Goal: Transaction & Acquisition: Purchase product/service

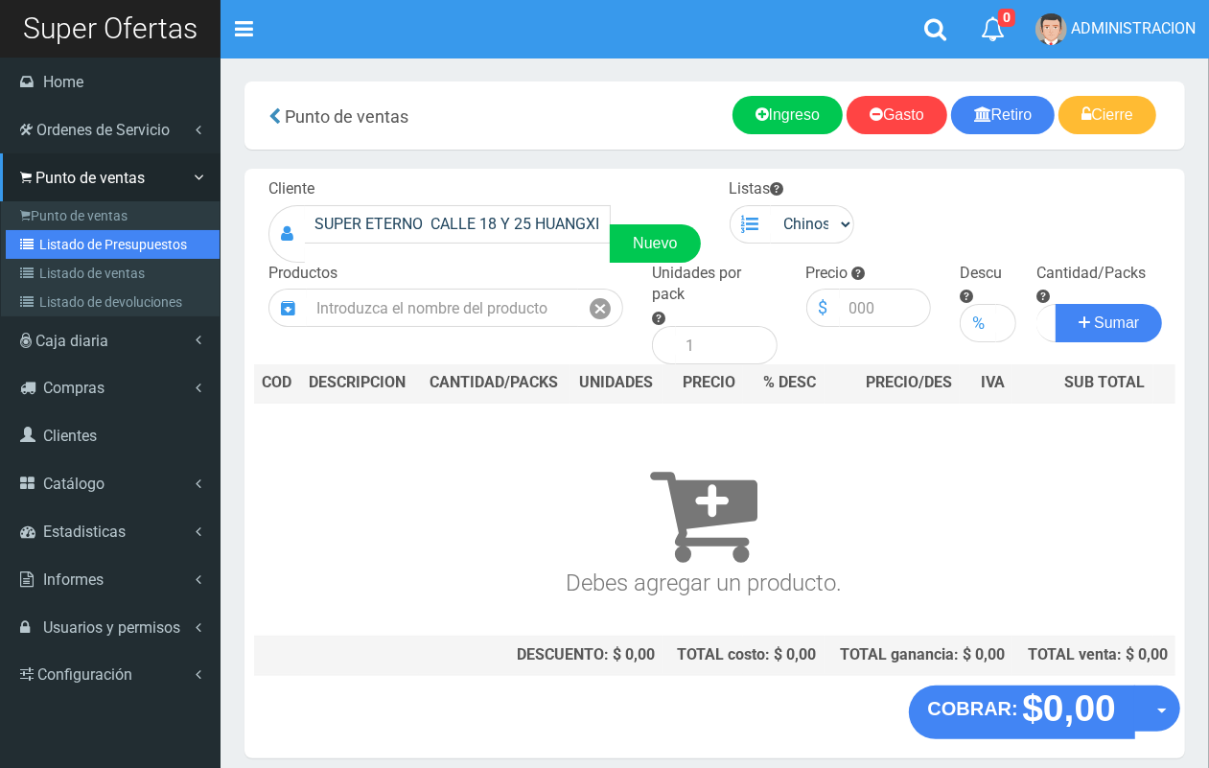
click at [63, 246] on link "Listado de Presupuestos" at bounding box center [113, 244] width 214 height 29
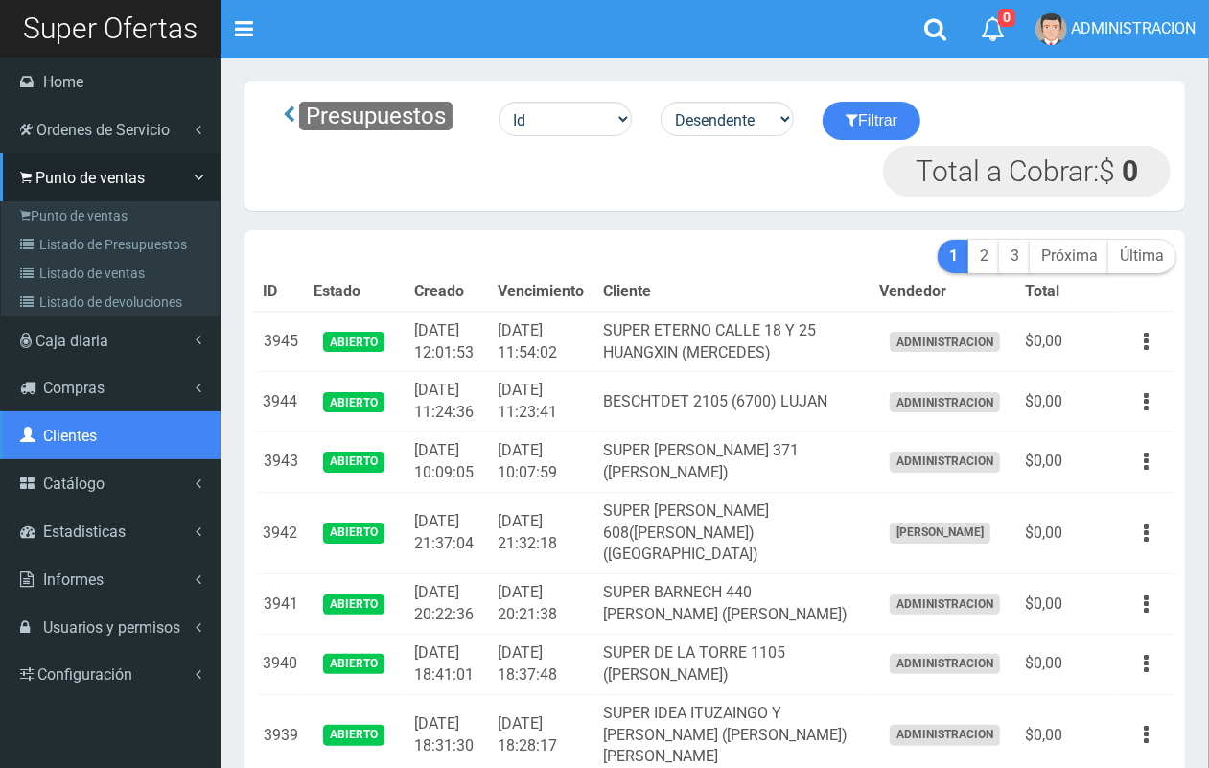
click at [103, 446] on link "Clientes" at bounding box center [110, 435] width 220 height 48
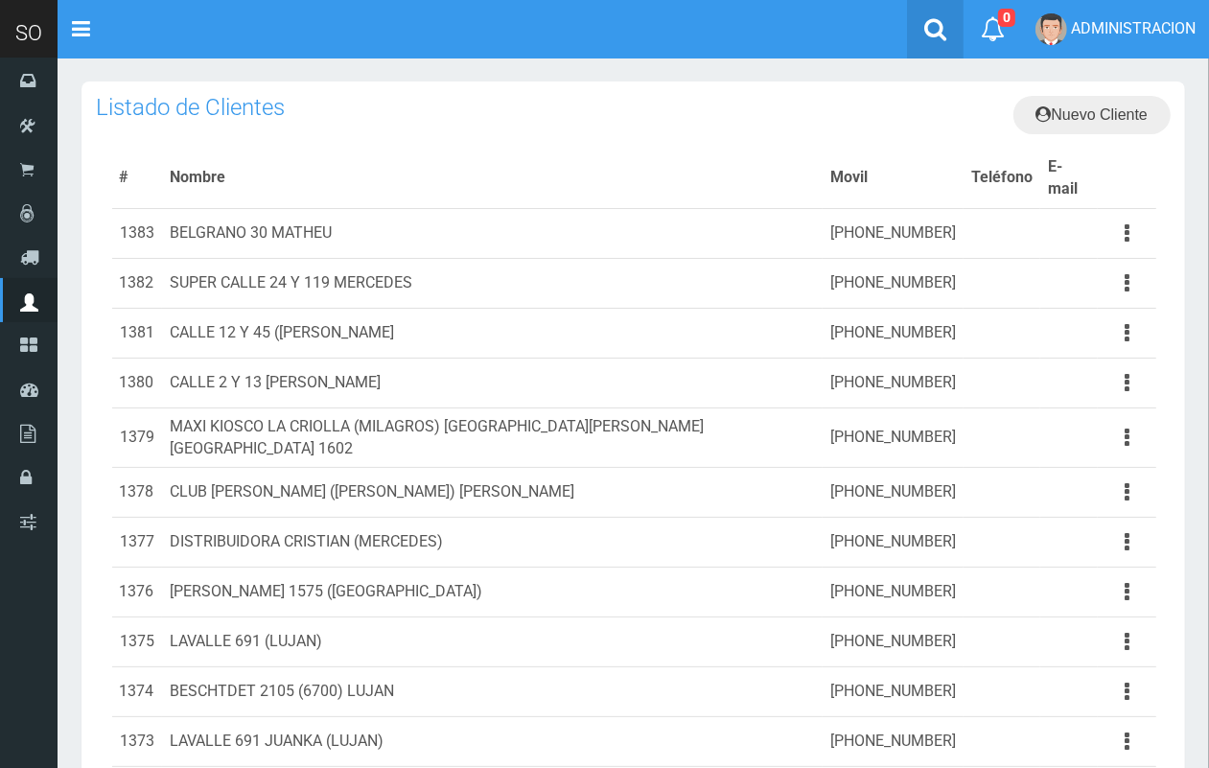
click at [921, 27] on link at bounding box center [935, 29] width 57 height 58
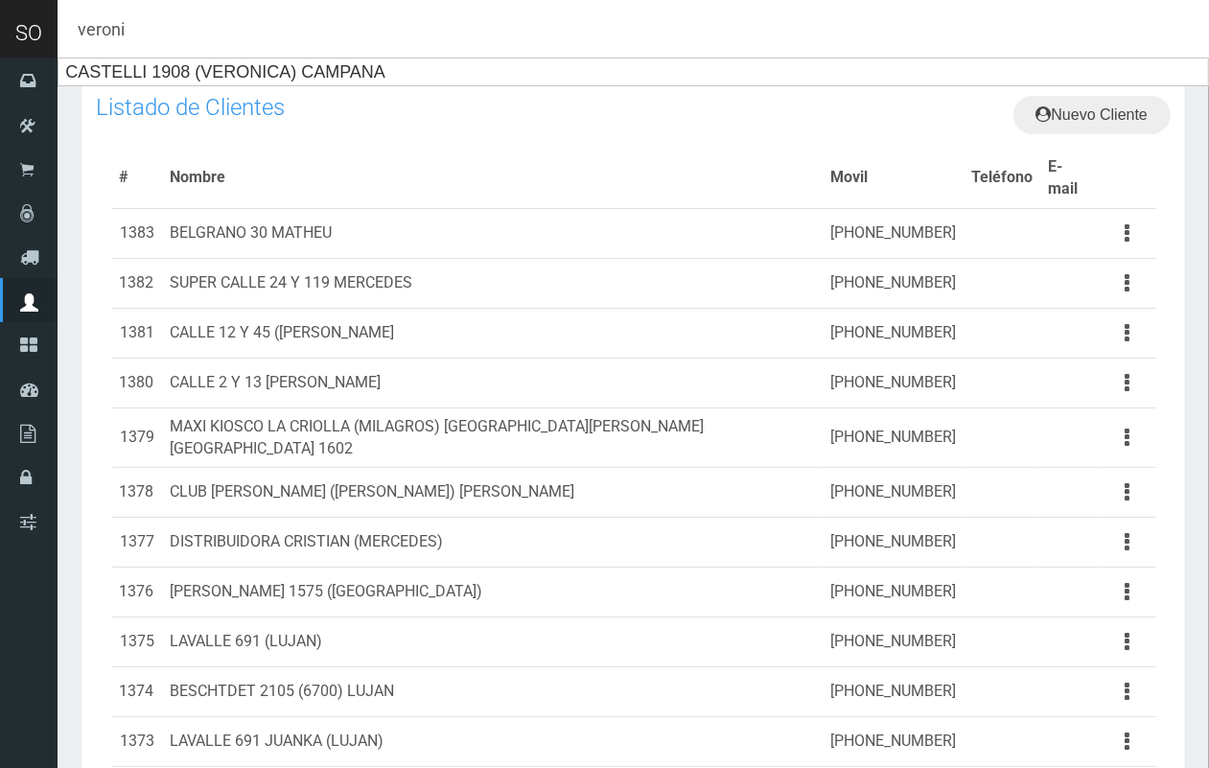
type input "veroni"
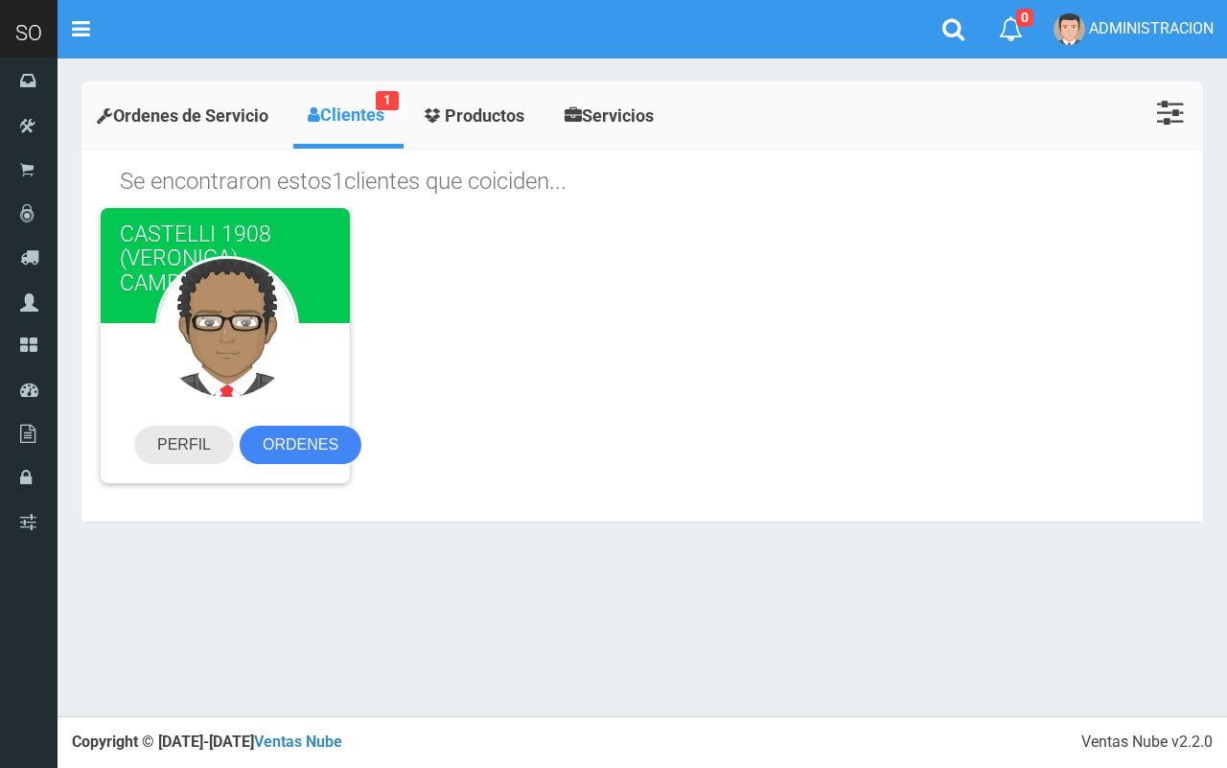
click at [198, 433] on link "PERFIL" at bounding box center [184, 445] width 100 height 38
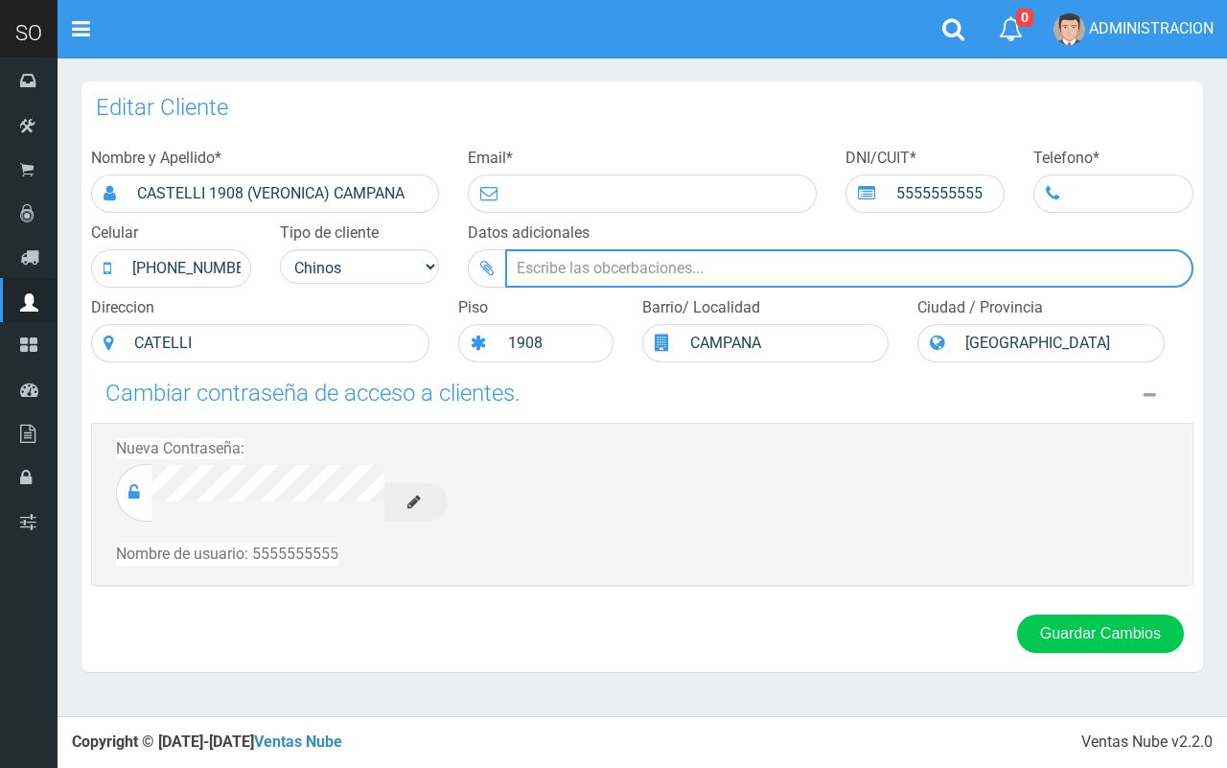
click at [573, 274] on input "Datos adicionales" at bounding box center [849, 268] width 688 height 38
type input "HORARIO DE CORRIDO."
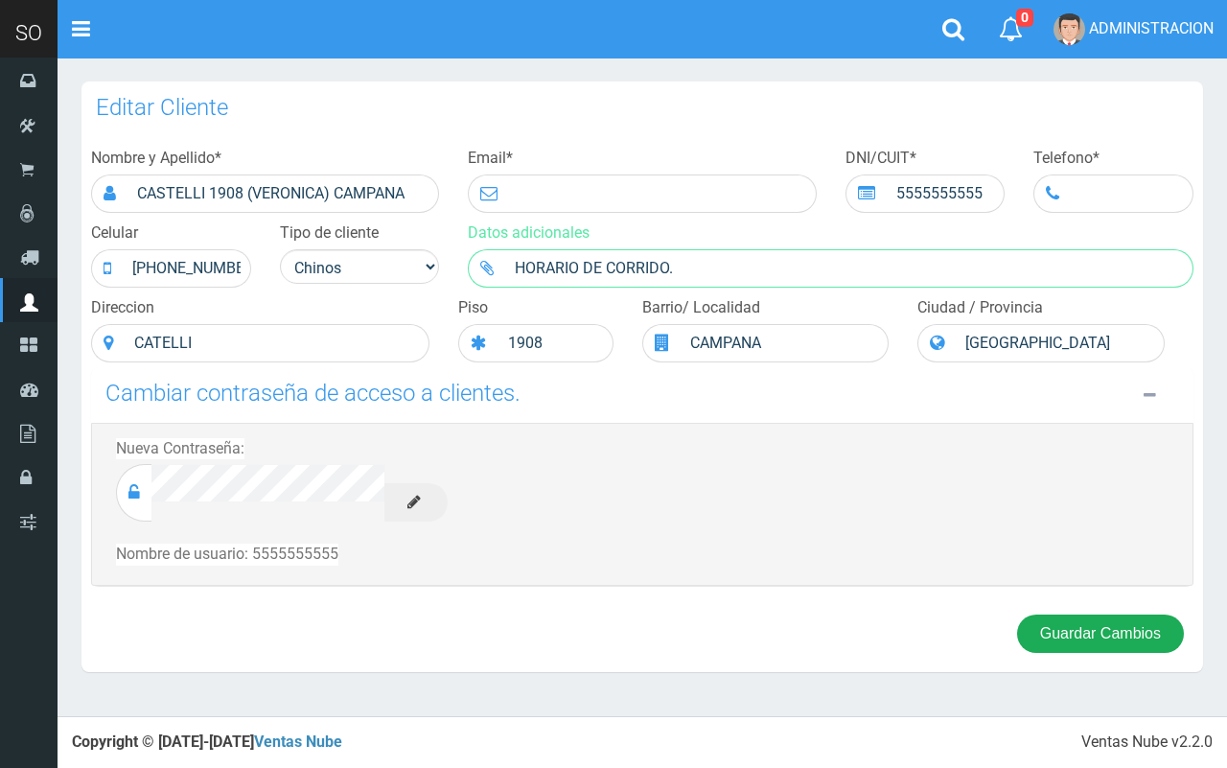
click at [1035, 638] on button "Guardar Cambios" at bounding box center [1100, 633] width 167 height 38
drag, startPoint x: 1143, startPoint y: 633, endPoint x: 1067, endPoint y: 582, distance: 91.2
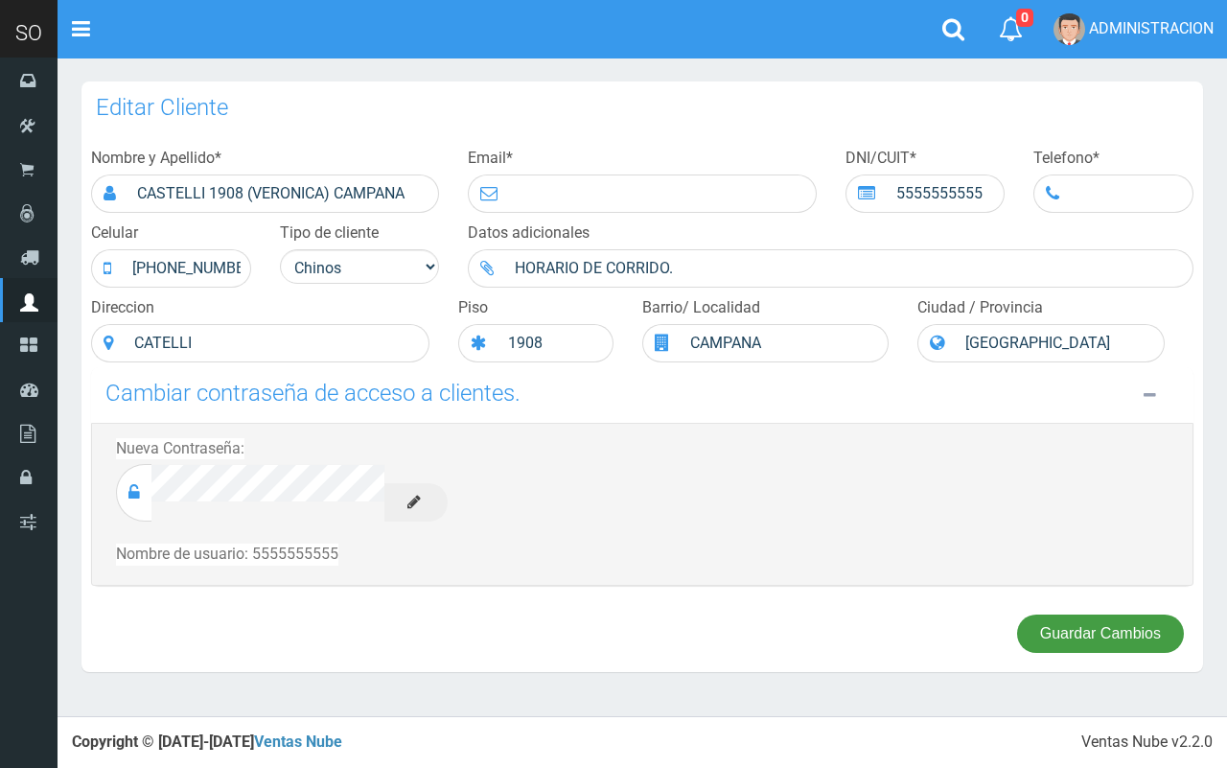
click at [1139, 631] on button "Guardar Cambios" at bounding box center [1100, 633] width 167 height 38
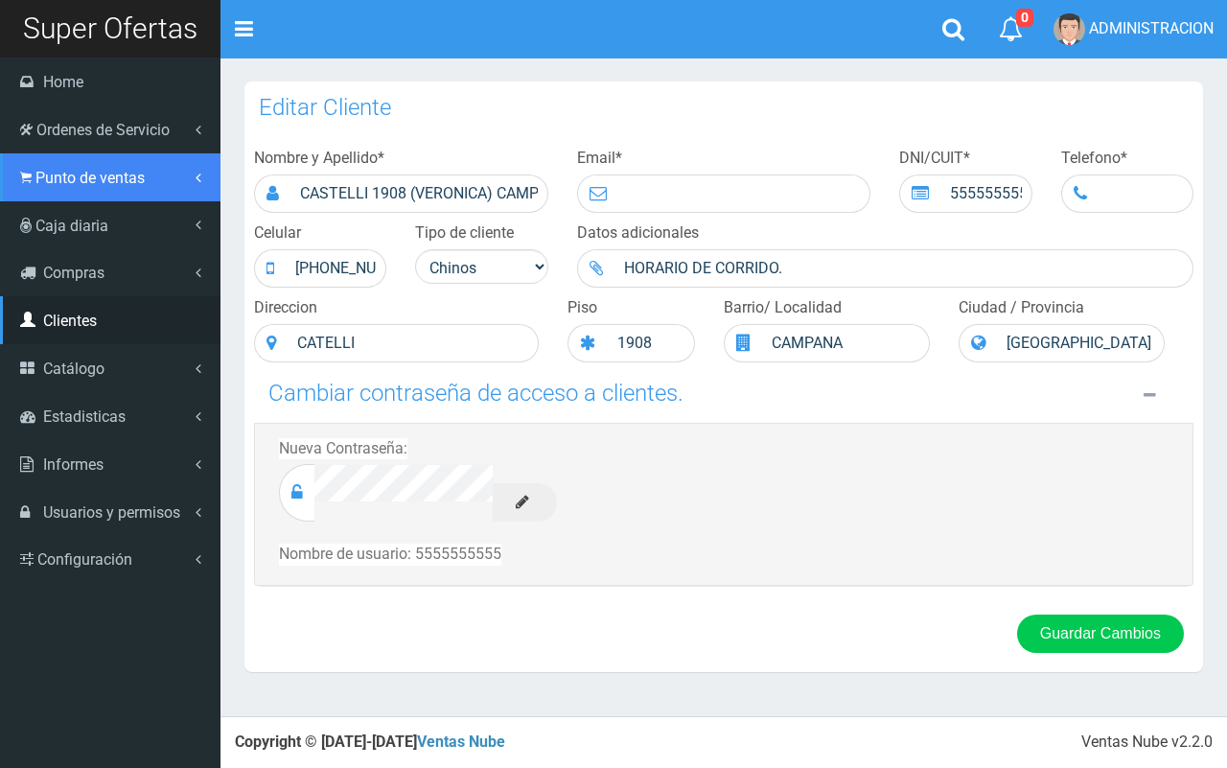
click at [60, 188] on link "Punto de ventas" at bounding box center [110, 177] width 220 height 48
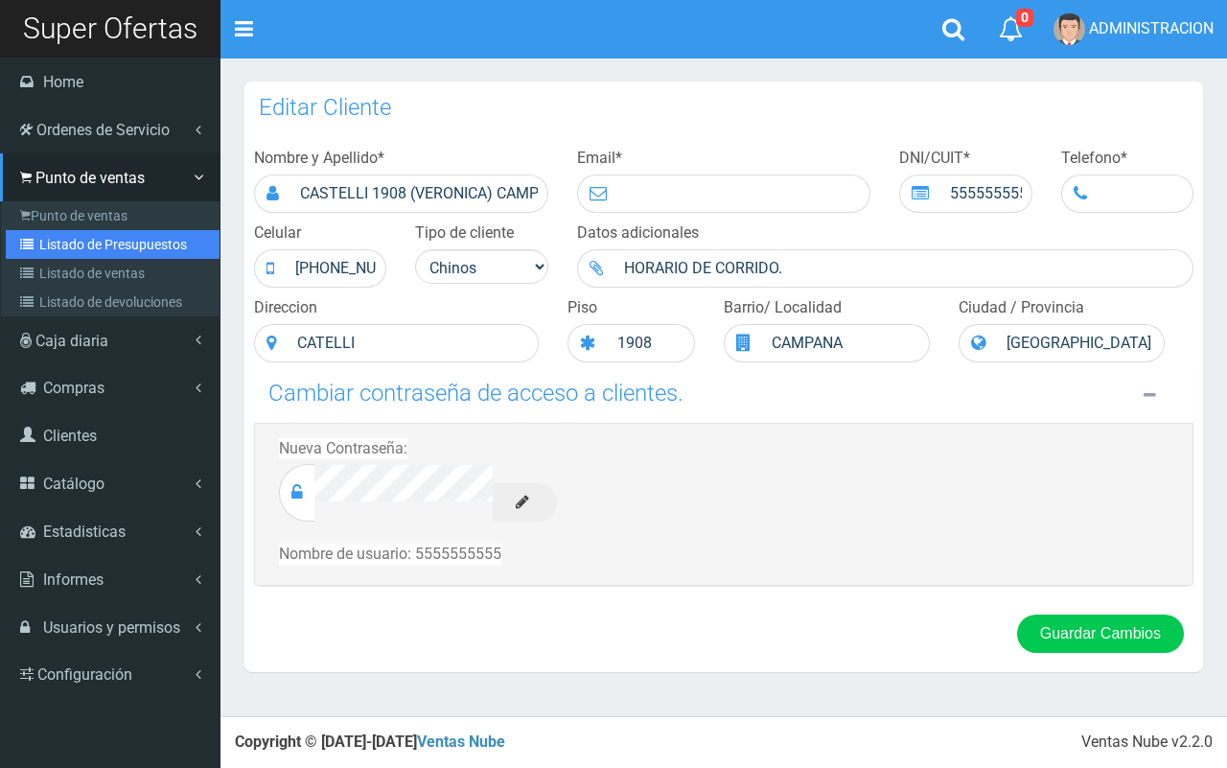
click at [74, 233] on link "Listado de Presupuestos" at bounding box center [113, 244] width 214 height 29
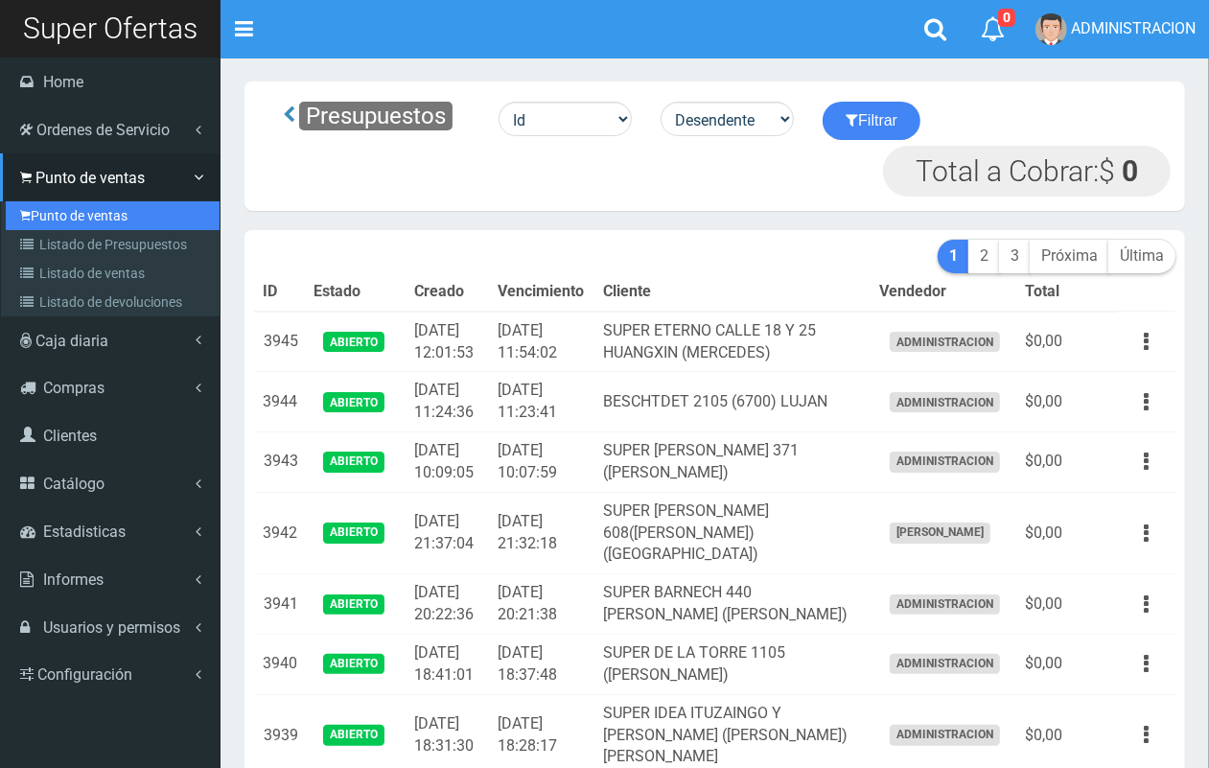
click at [54, 212] on link "Punto de ventas" at bounding box center [113, 215] width 214 height 29
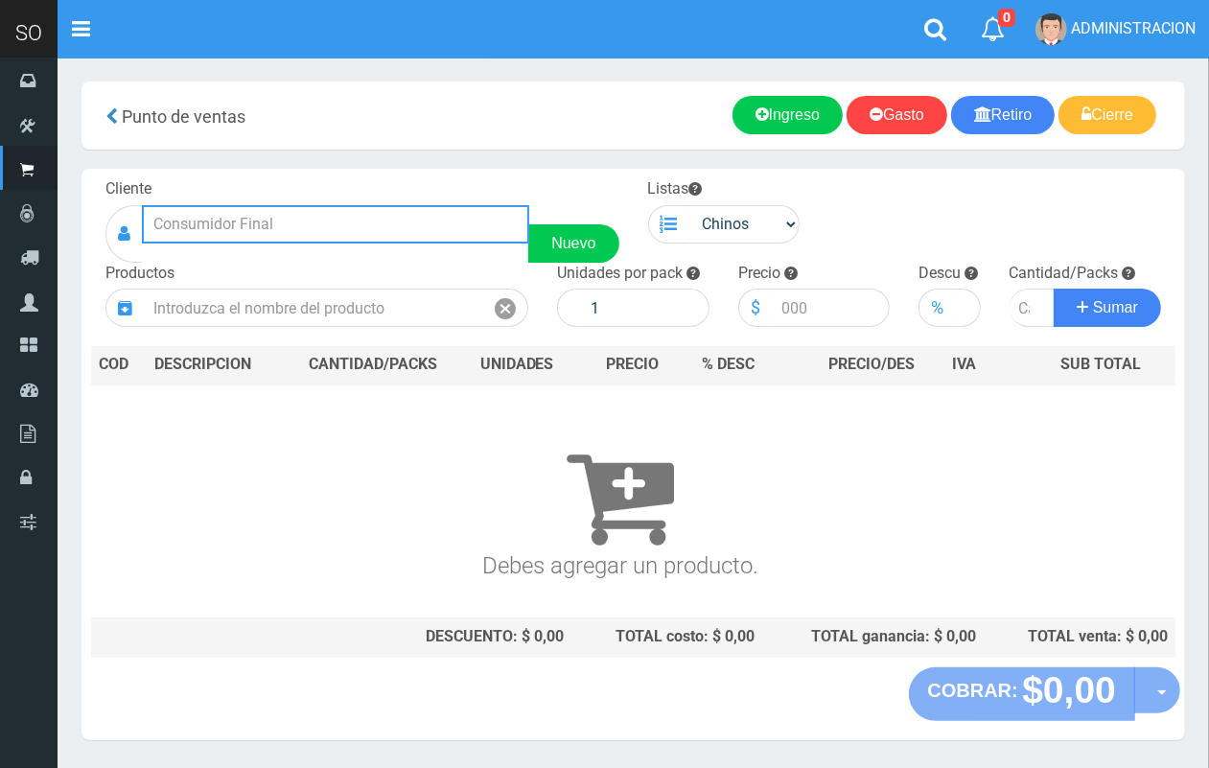
drag, startPoint x: 335, startPoint y: 213, endPoint x: 390, endPoint y: 223, distance: 55.6
click at [341, 213] on input "text" at bounding box center [335, 224] width 387 height 38
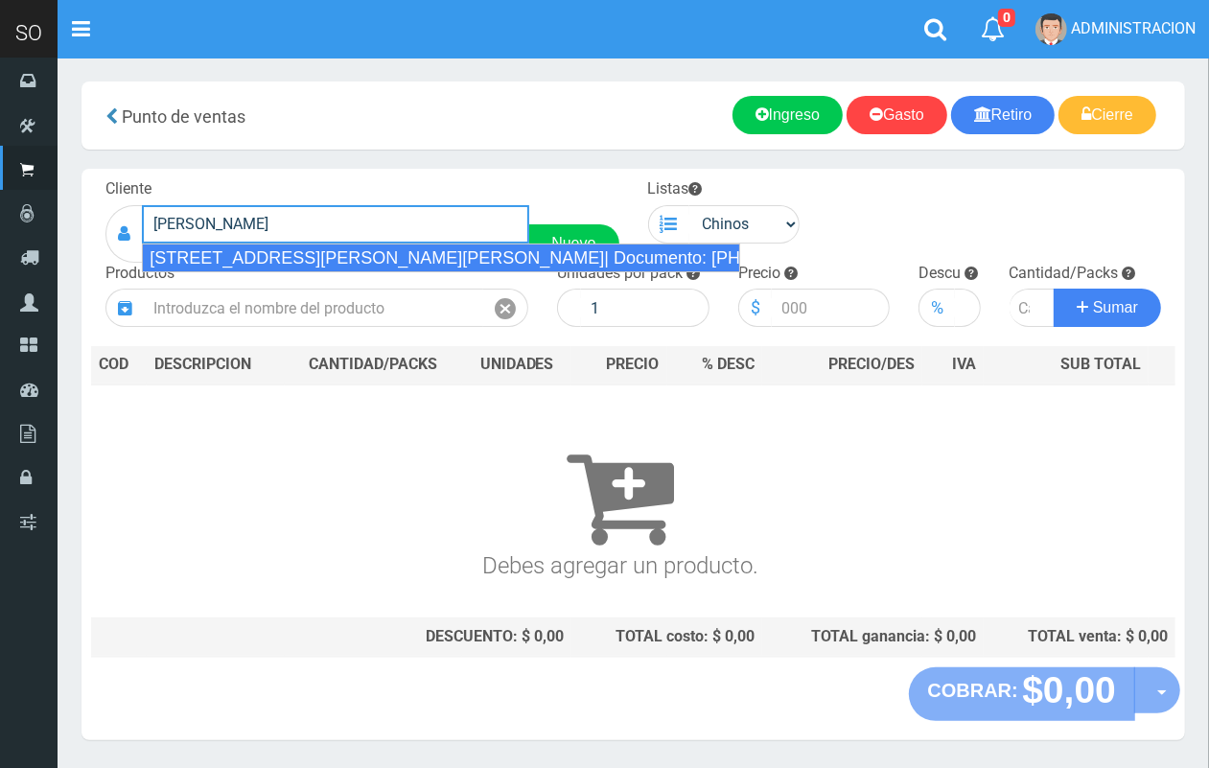
click at [679, 268] on div "SUPER PERRONE 102 (CAMPANA)| Documento: 6027873473 | Teléfono:" at bounding box center [441, 257] width 598 height 29
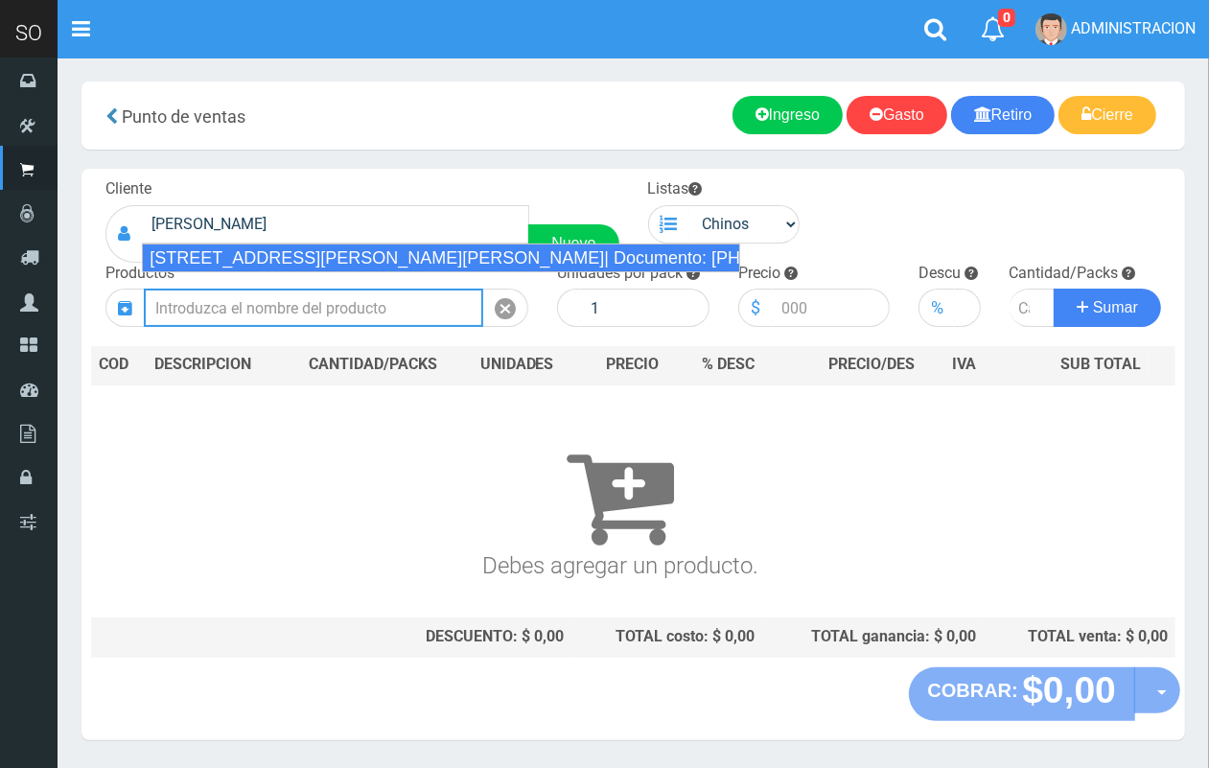
type input "SUPER PERRONE 102 (CAMPANA)| Documento: 6027873473 | Teléfono:"
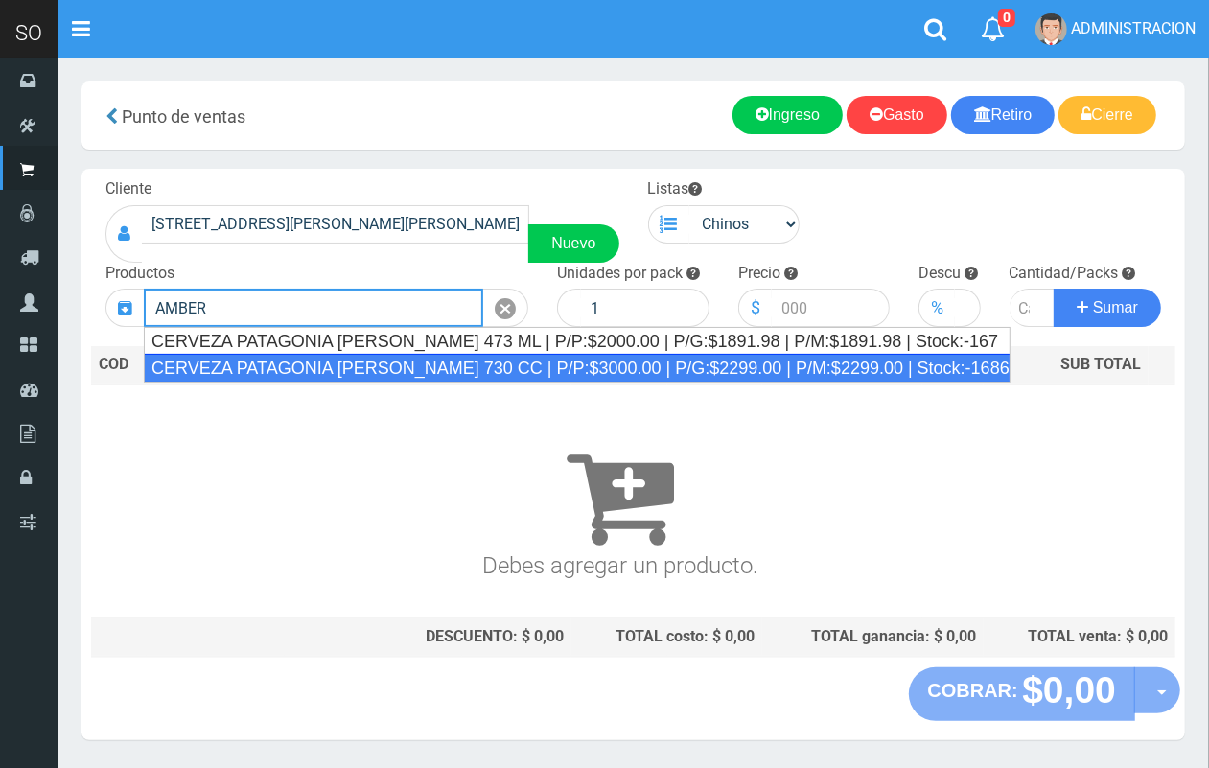
click at [395, 357] on div "CERVEZA PATAGONIA AMBER LAGER 730 CC | P/P:$3000.00 | P/G:$2299.00 | P/M:$2299.…" at bounding box center [577, 368] width 866 height 29
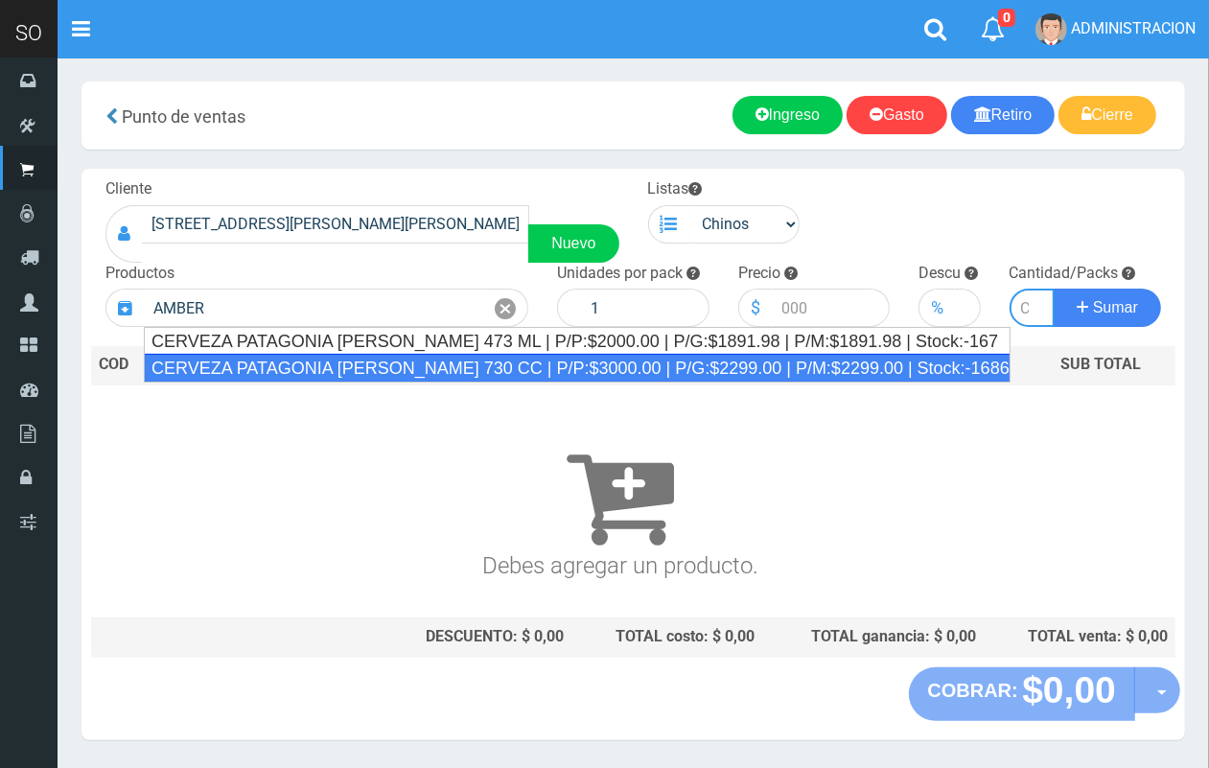
type input "CERVEZA PATAGONIA AMBER LAGER 730 CC | P/P:$3000.00 | P/G:$2299.00 | P/M:$2299.…"
type input "6"
type input "3000.00"
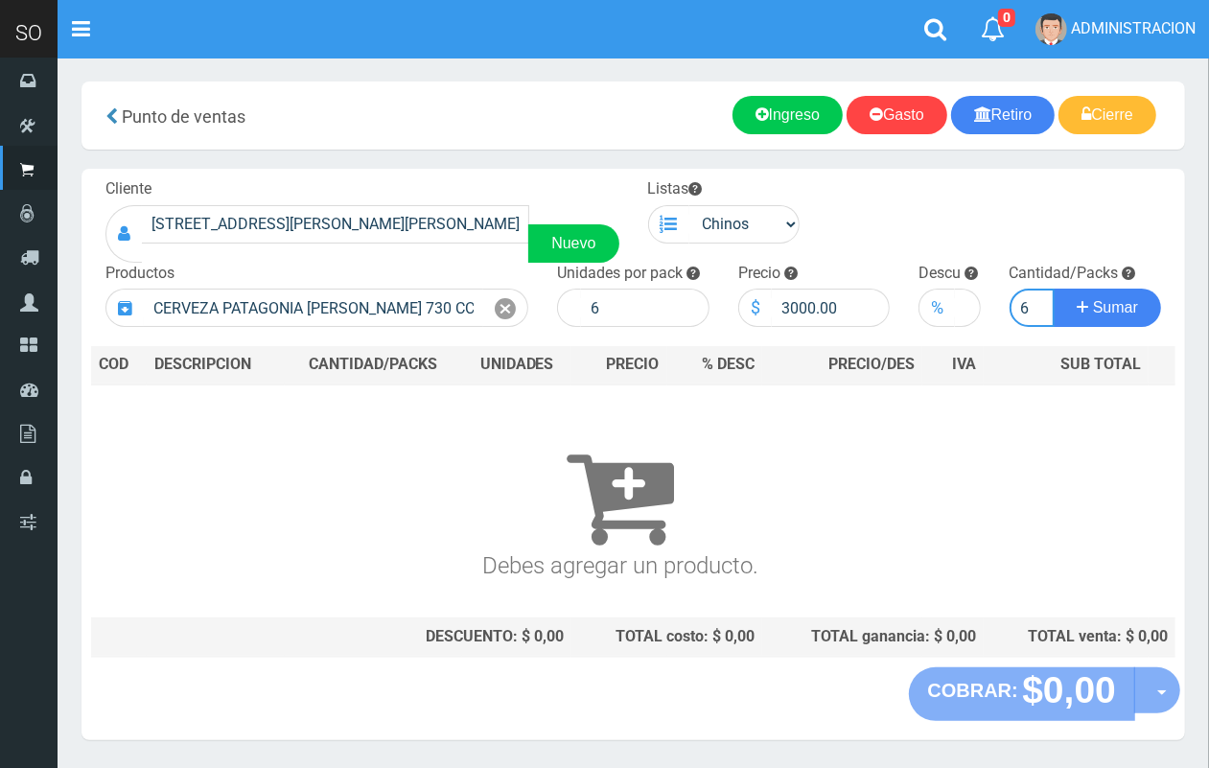
scroll to position [0, 2]
type input "6"
click at [1053, 289] on button "Sumar" at bounding box center [1106, 308] width 107 height 38
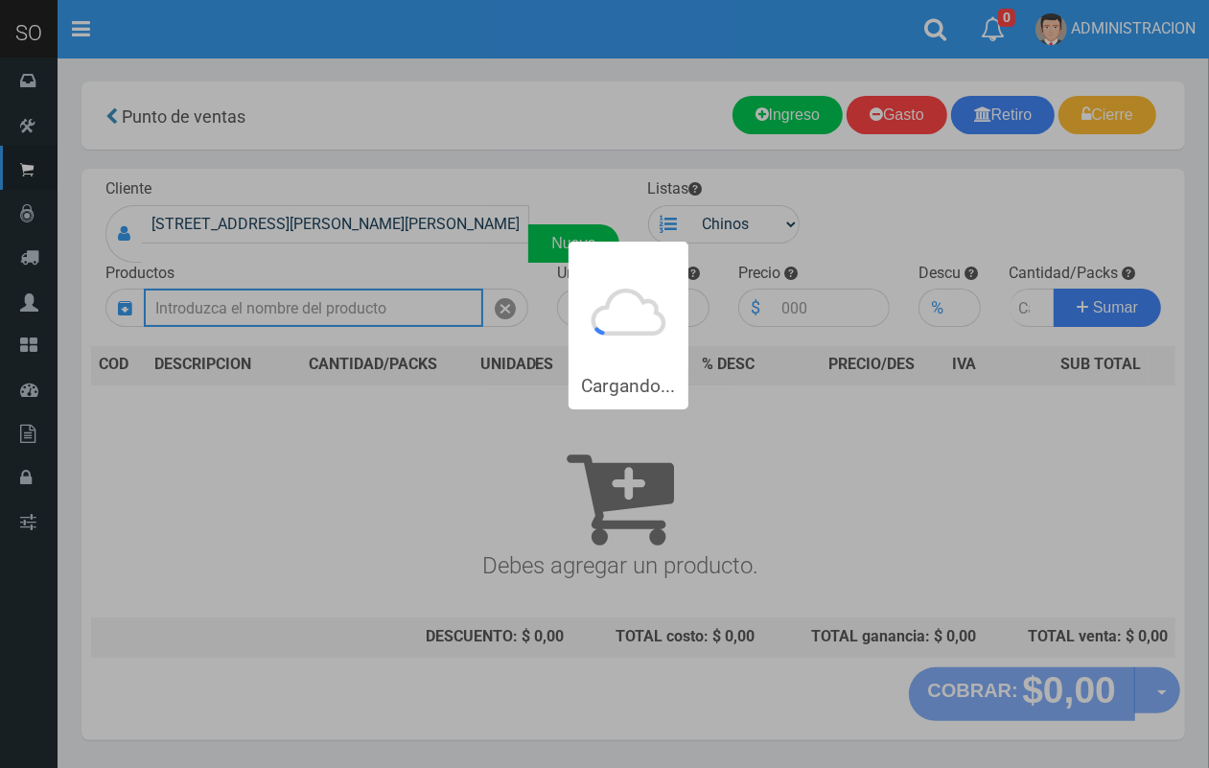
scroll to position [0, 0]
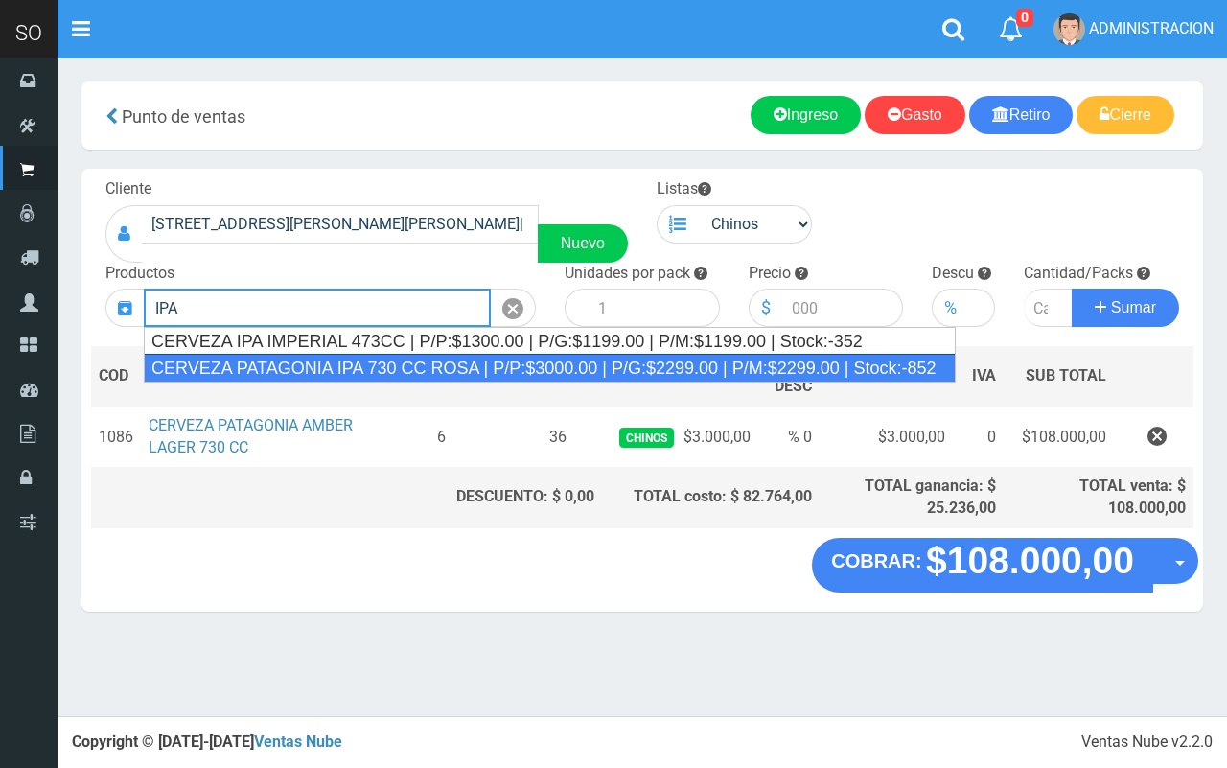
drag, startPoint x: 467, startPoint y: 357, endPoint x: 567, endPoint y: 350, distance: 100.9
click at [467, 356] on div "CERVEZA PATAGONIA IPA 730 CC ROSA | P/P:$3000.00 | P/G:$2299.00 | P/M:$2299.00 …" at bounding box center [550, 368] width 812 height 29
type input "CERVEZA PATAGONIA IPA 730 CC ROSA | P/P:$3000.00 | P/G:$2299.00 | P/M:$2299.00 …"
type input "6"
type input "3000.00"
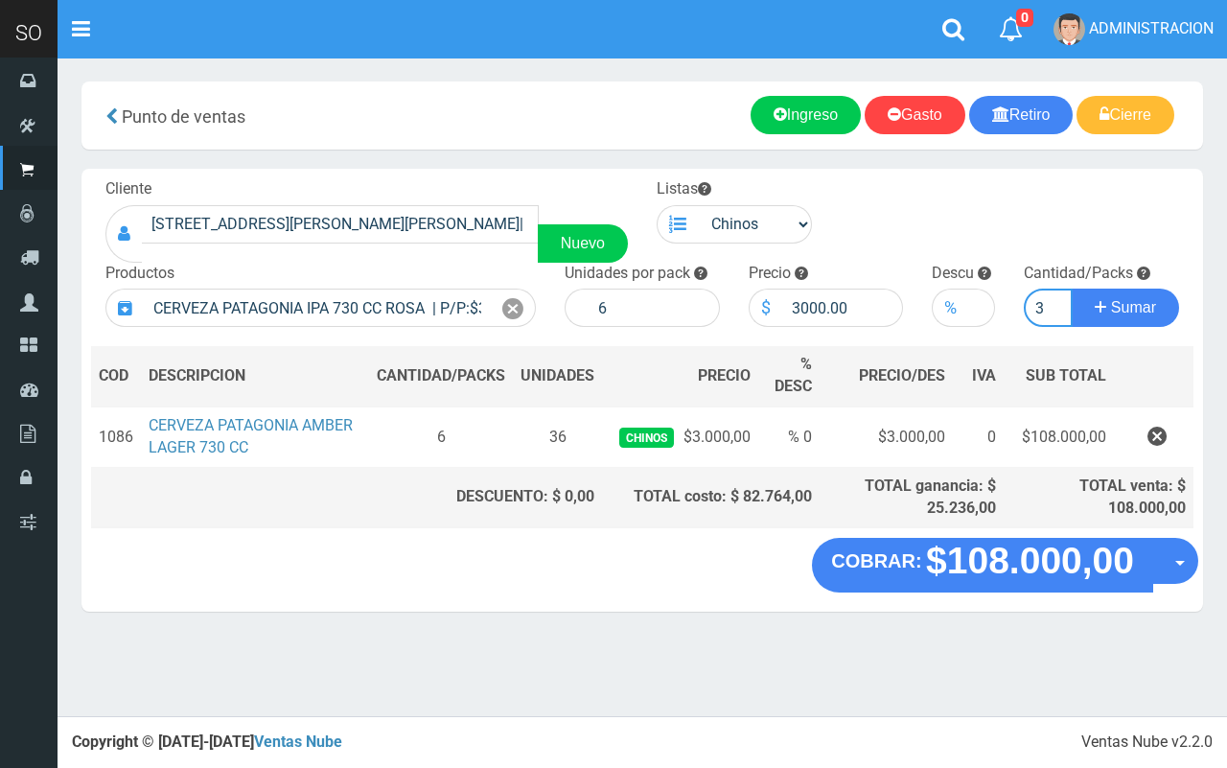
type input "3"
click at [1072, 289] on button "Sumar" at bounding box center [1125, 308] width 107 height 38
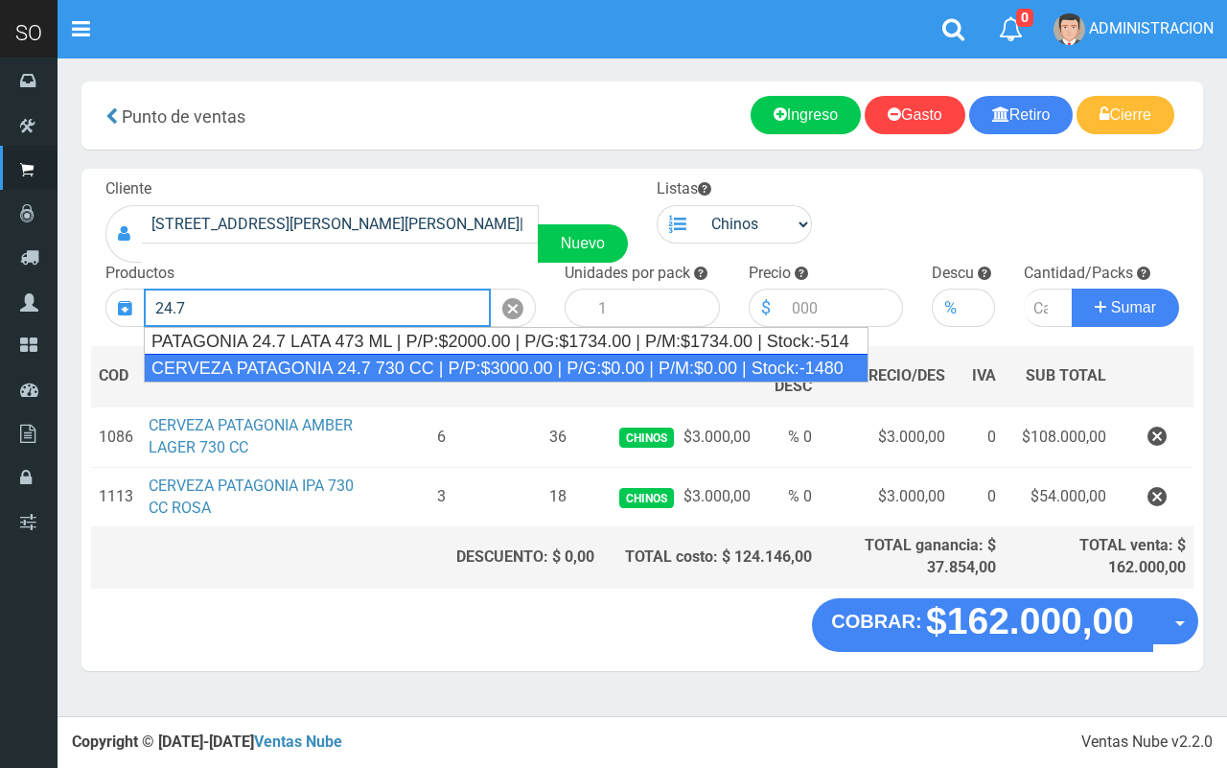
click at [259, 357] on div "CERVEZA PATAGONIA 24.7 730 CC | P/P:$3000.00 | P/G:$0.00 | P/M:$0.00 | Stock:-1…" at bounding box center [506, 368] width 725 height 29
type input "CERVEZA PATAGONIA 24.7 730 CC | P/P:$3000.00 | P/G:$0.00 | P/M:$0.00 | Stock:-1…"
type input "6"
type input "3000.00"
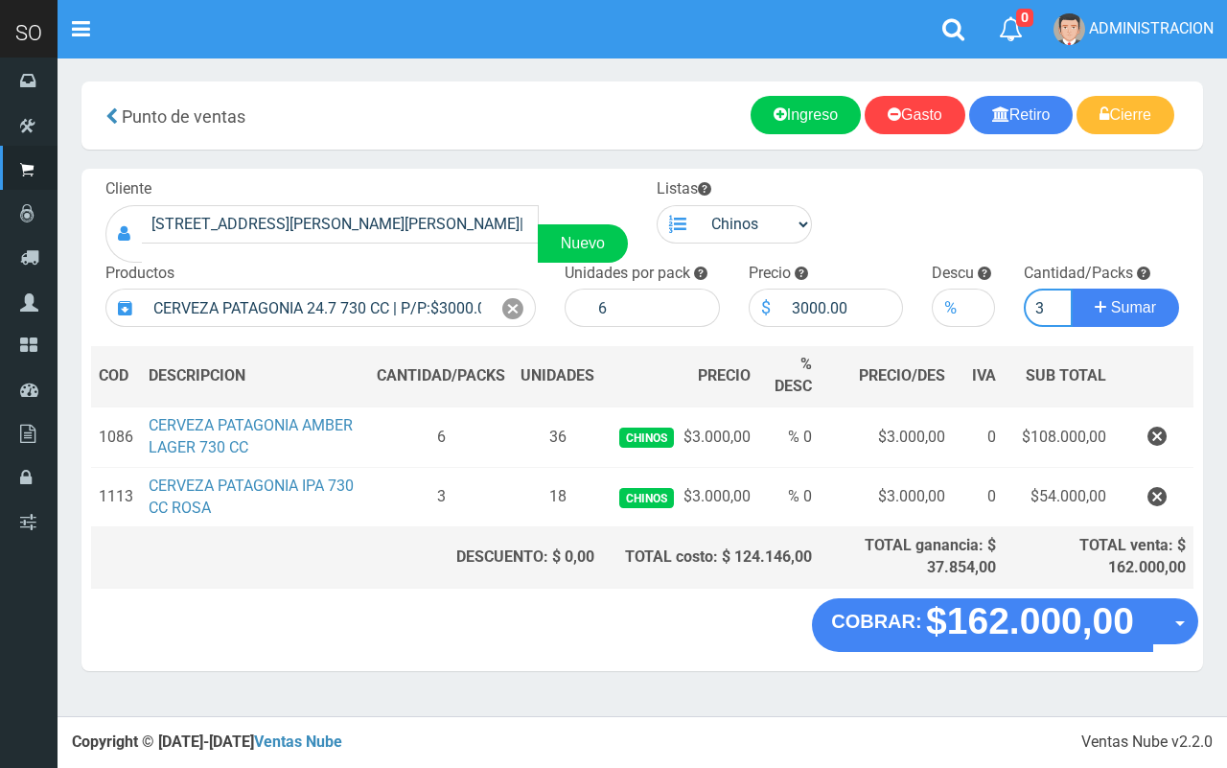
type input "3"
click at [1072, 289] on button "Sumar" at bounding box center [1125, 308] width 107 height 38
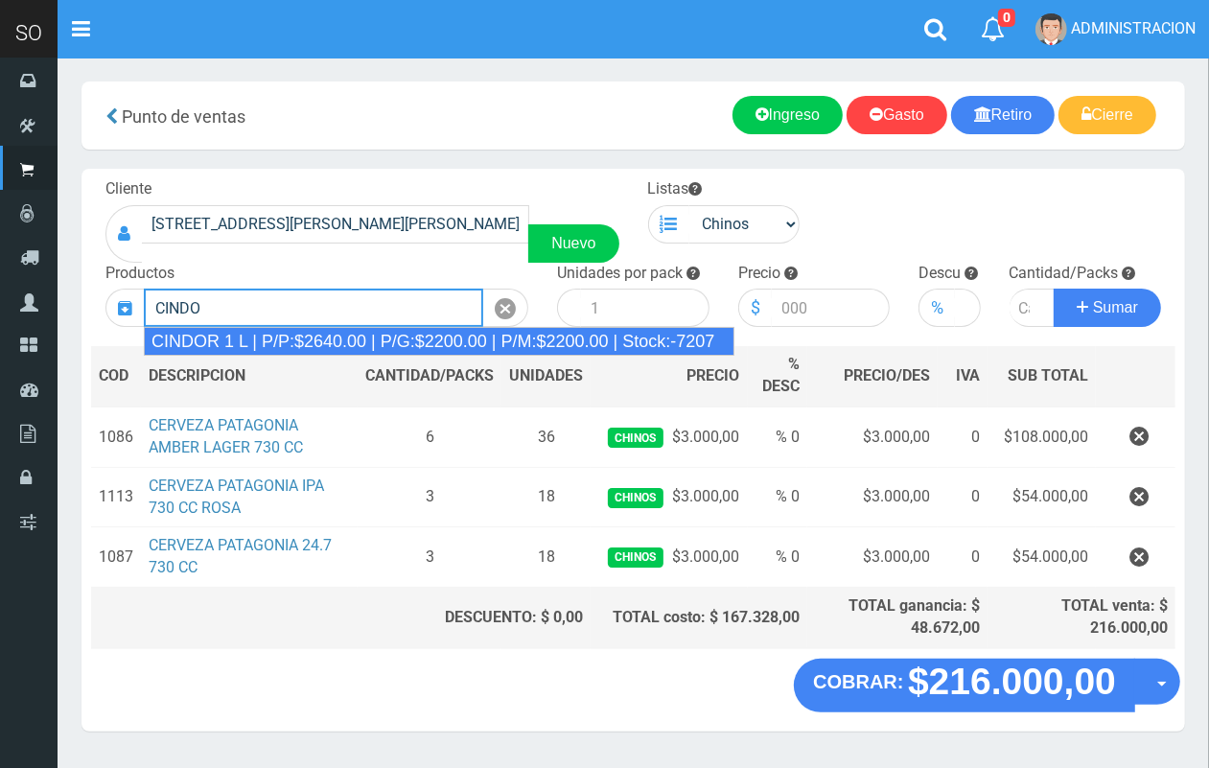
click at [468, 337] on div "CINDOR 1 L | P/P:$2640.00 | P/G:$2200.00 | P/M:$2200.00 | Stock:-7207" at bounding box center [439, 341] width 590 height 29
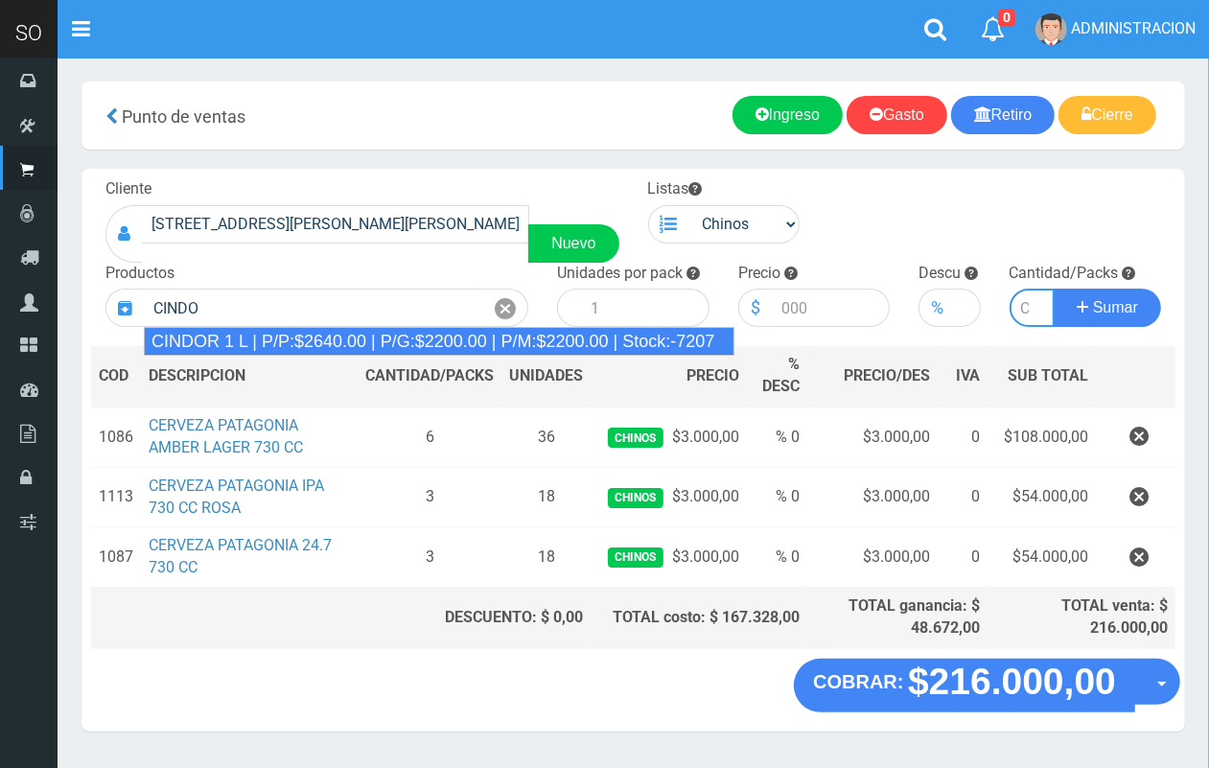
type input "CINDOR 1 L | P/P:$2640.00 | P/G:$2200.00 | P/M:$2200.00 | Stock:-7207"
type input "12"
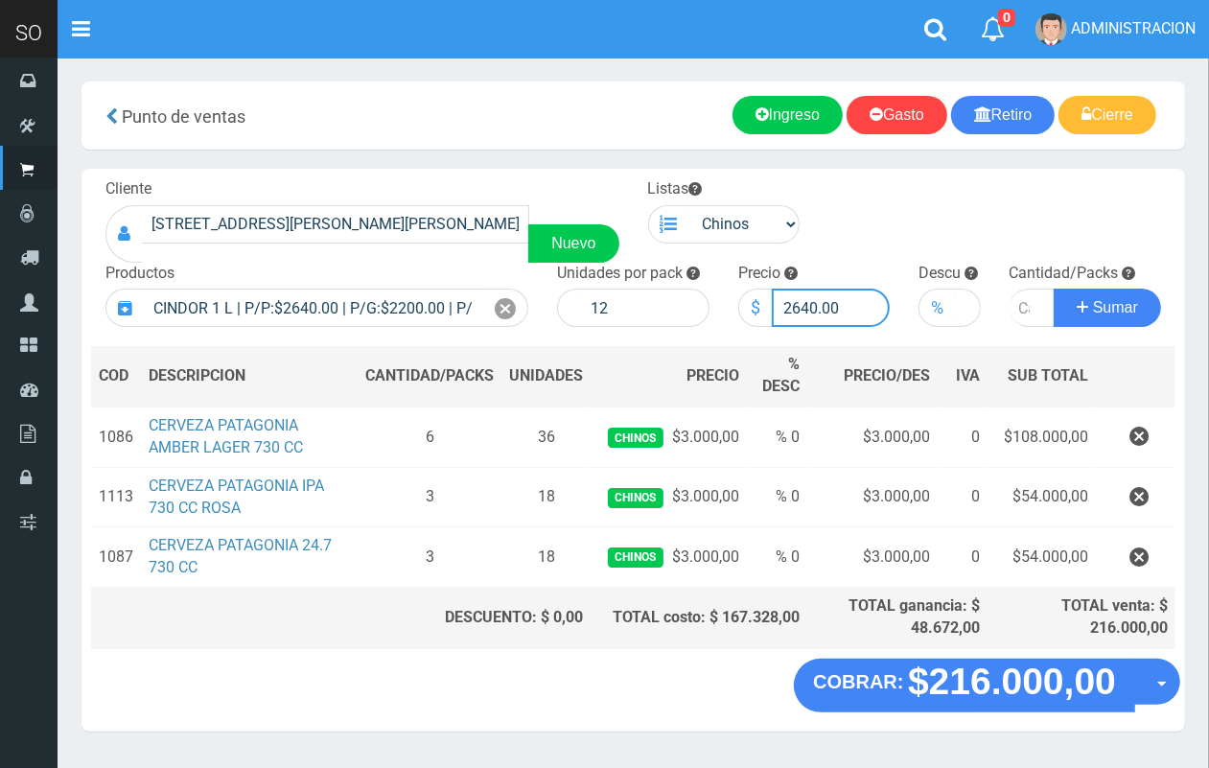
drag, startPoint x: 815, startPoint y: 299, endPoint x: 792, endPoint y: 299, distance: 23.0
click at [792, 299] on input "2640.00" at bounding box center [831, 308] width 119 height 38
type input "2500.00"
click at [1014, 299] on input "number" at bounding box center [1032, 308] width 46 height 38
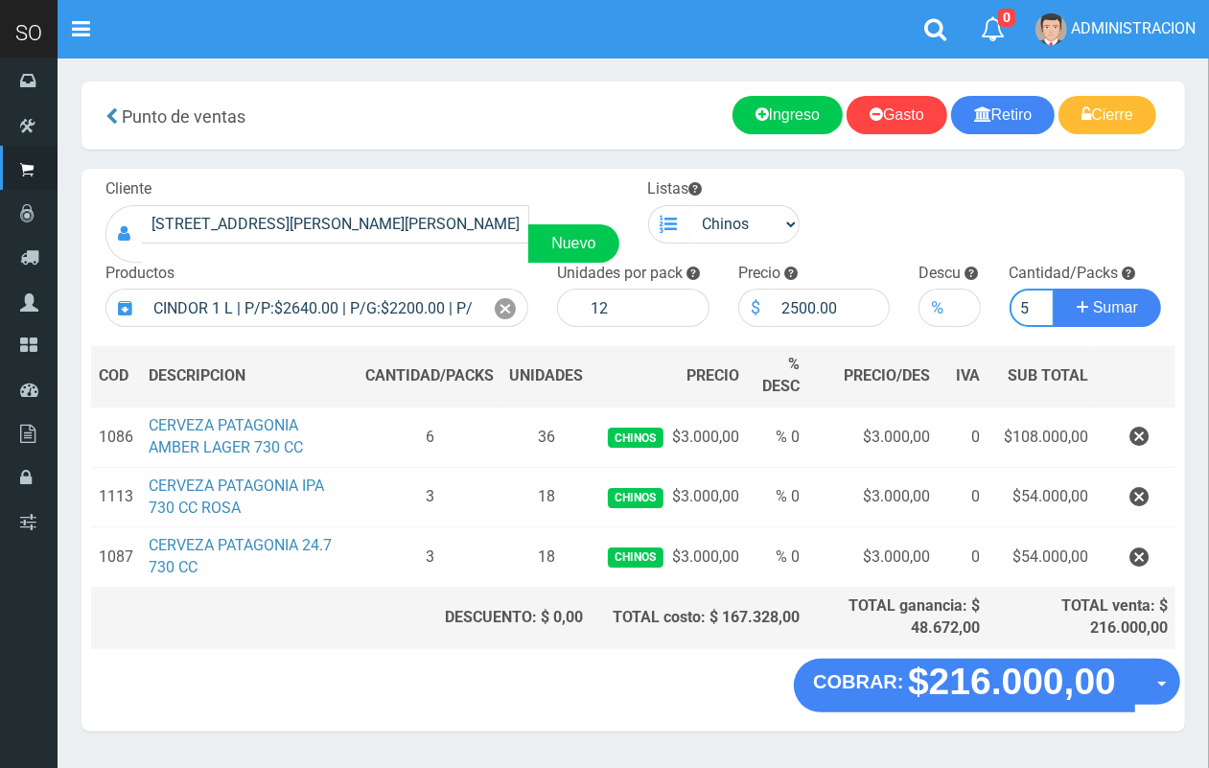
type input "5"
click at [1053, 289] on button "Sumar" at bounding box center [1106, 308] width 107 height 38
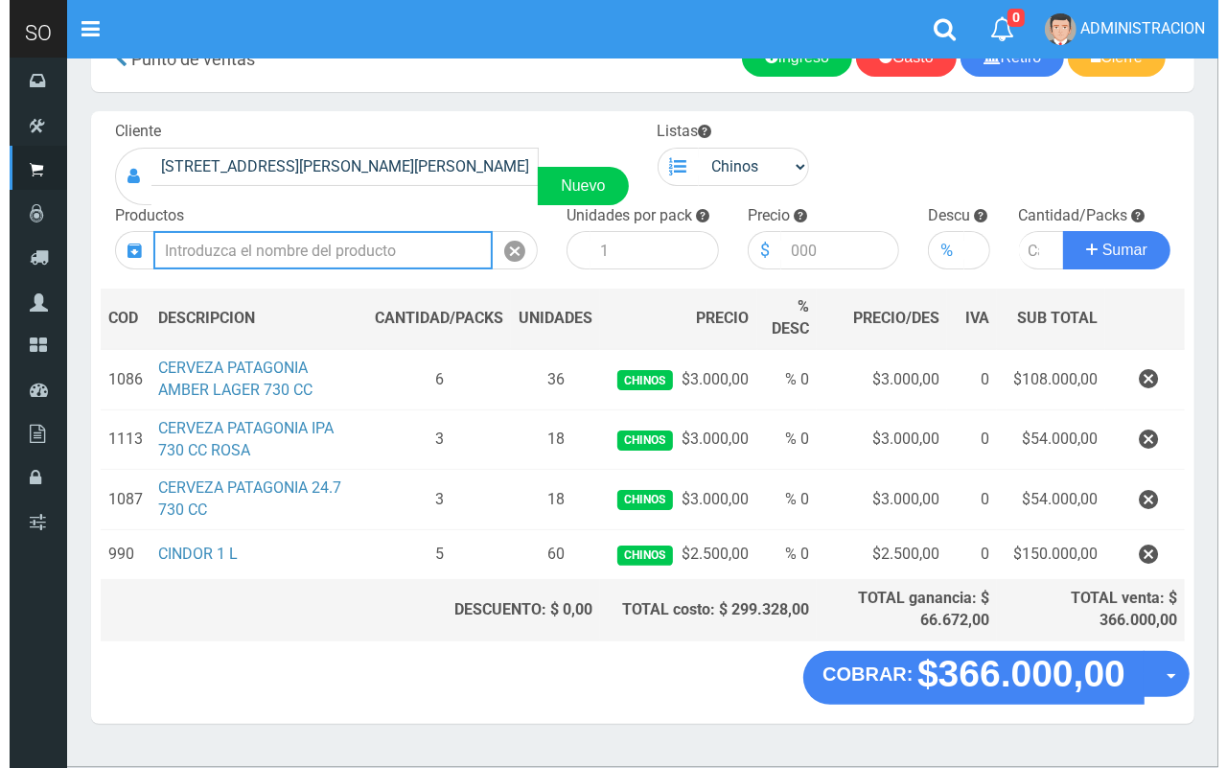
scroll to position [101, 0]
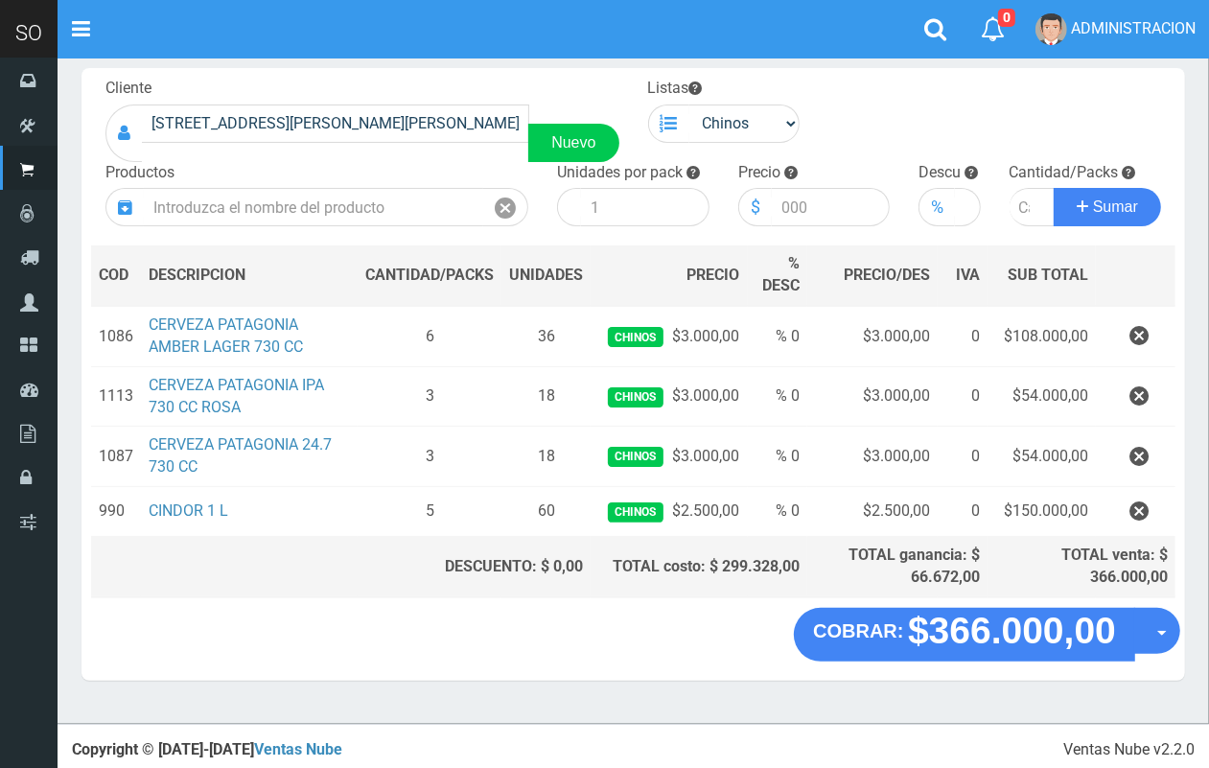
click at [1181, 644] on div "COBRAR: $366.000,00 Opciones Hacer Devolucion Crear presupuesto" at bounding box center [632, 644] width 1103 height 73
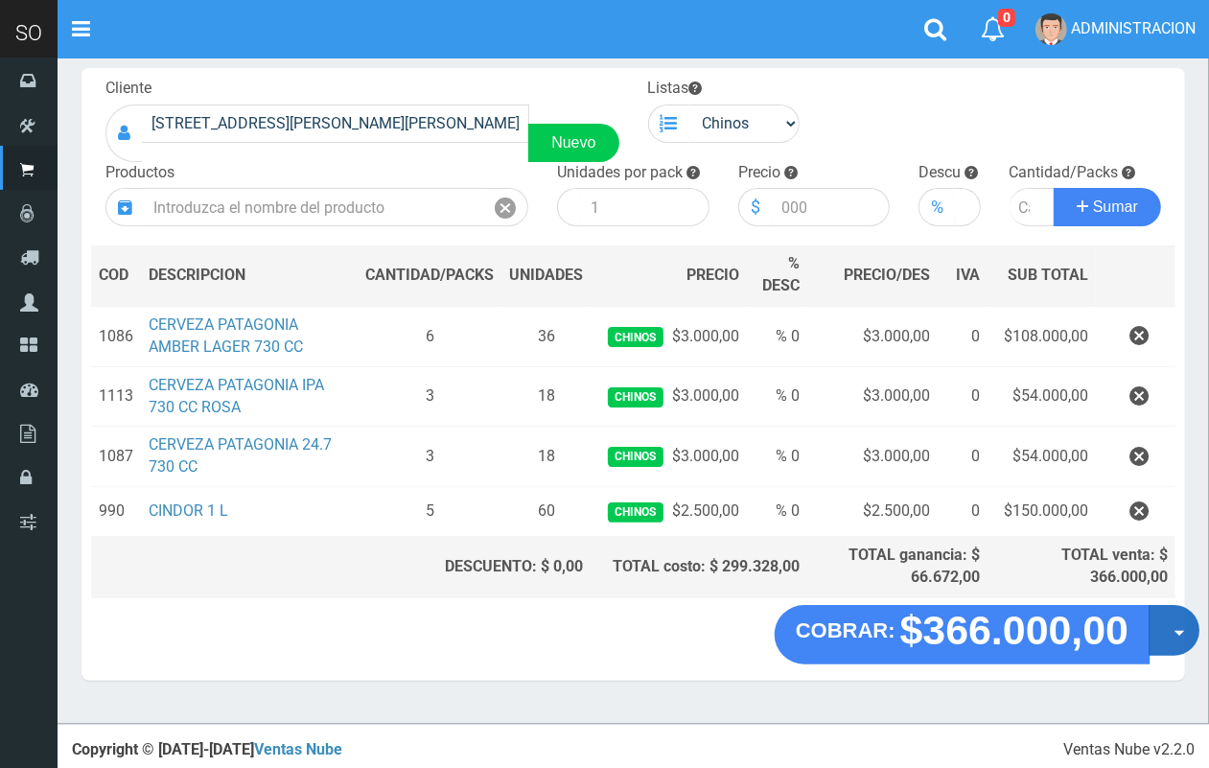
click at [1179, 642] on button "Opciones" at bounding box center [1173, 630] width 51 height 51
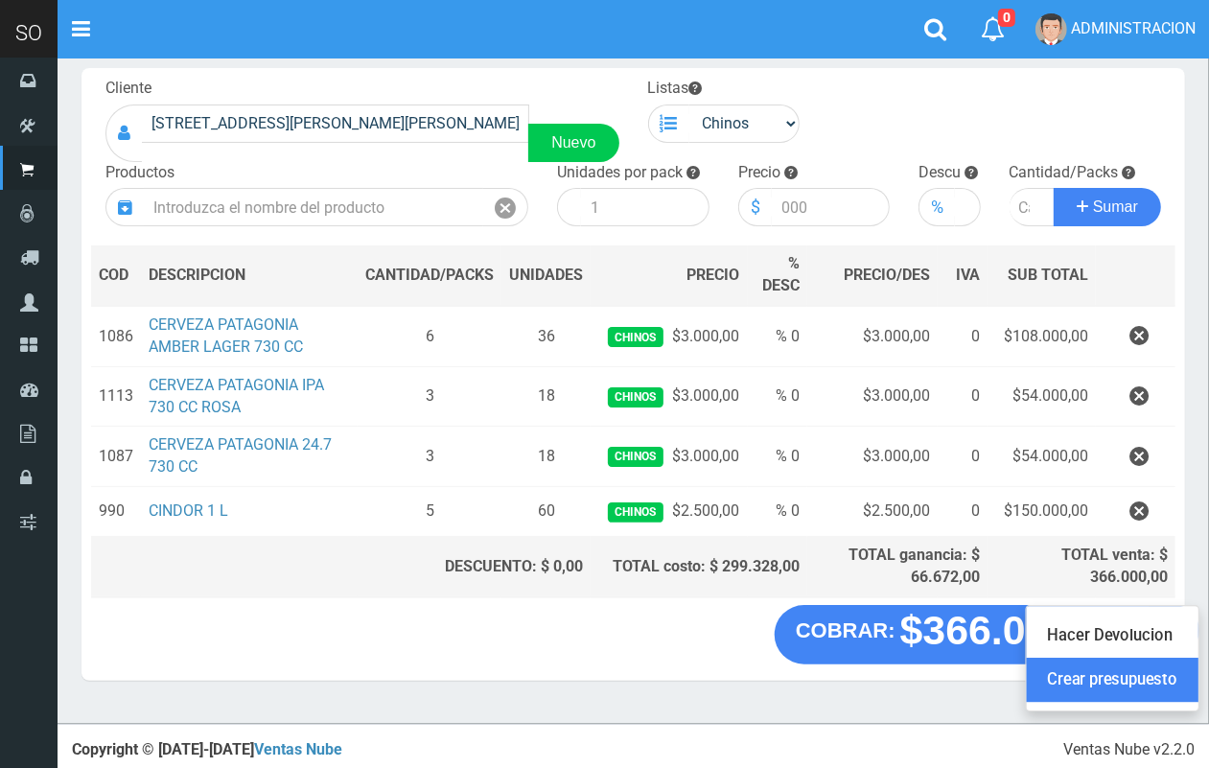
click at [1176, 677] on link "Crear presupuesto" at bounding box center [1113, 680] width 172 height 44
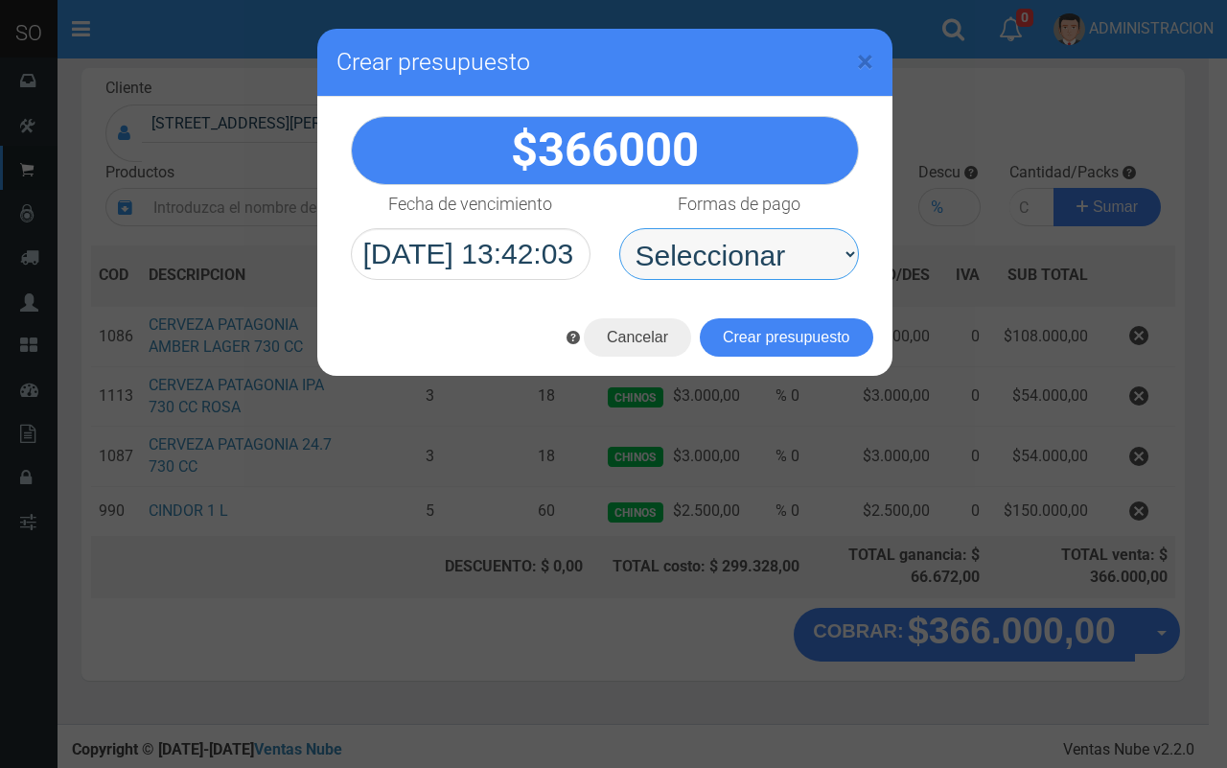
click at [759, 271] on select "Seleccionar Efectivo Tarjeta de Crédito Depósito Débito" at bounding box center [739, 254] width 240 height 52
select select "Efectivo"
click at [619, 228] on select "Seleccionar Efectivo Tarjeta de Crédito Depósito Débito" at bounding box center [739, 254] width 240 height 52
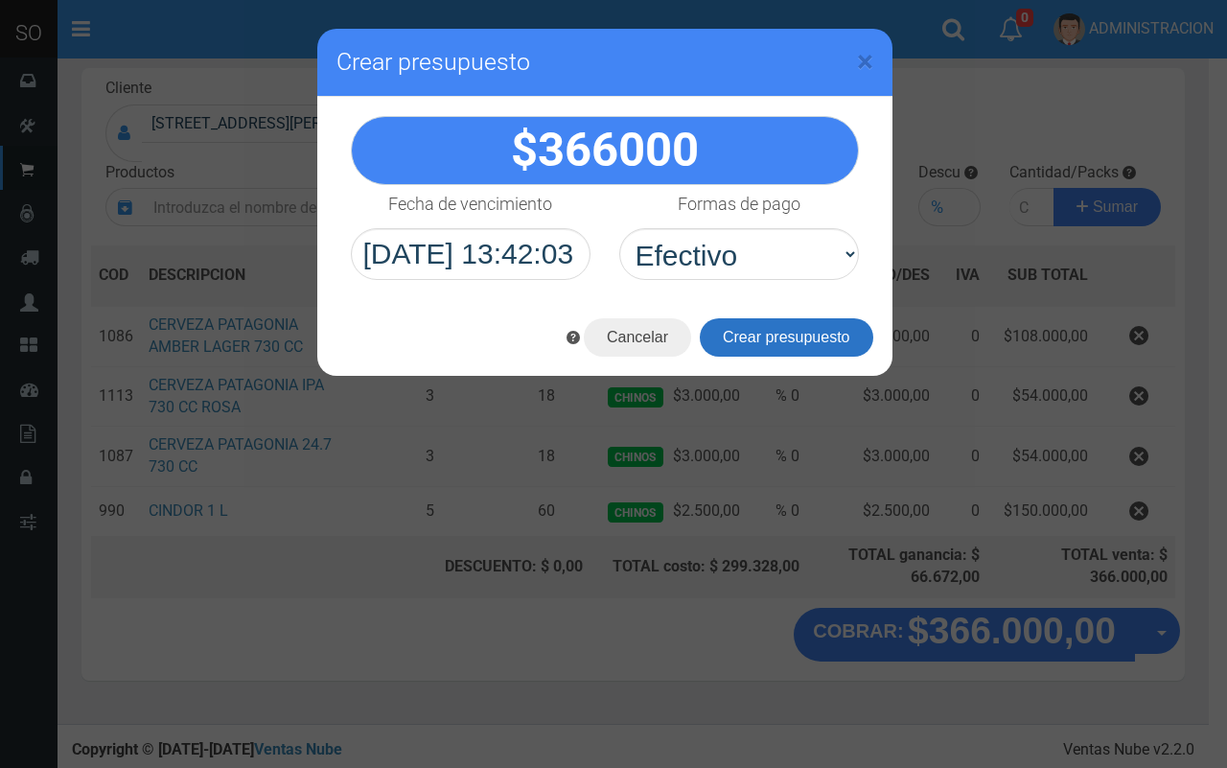
click at [765, 348] on button "Crear presupuesto" at bounding box center [786, 337] width 173 height 38
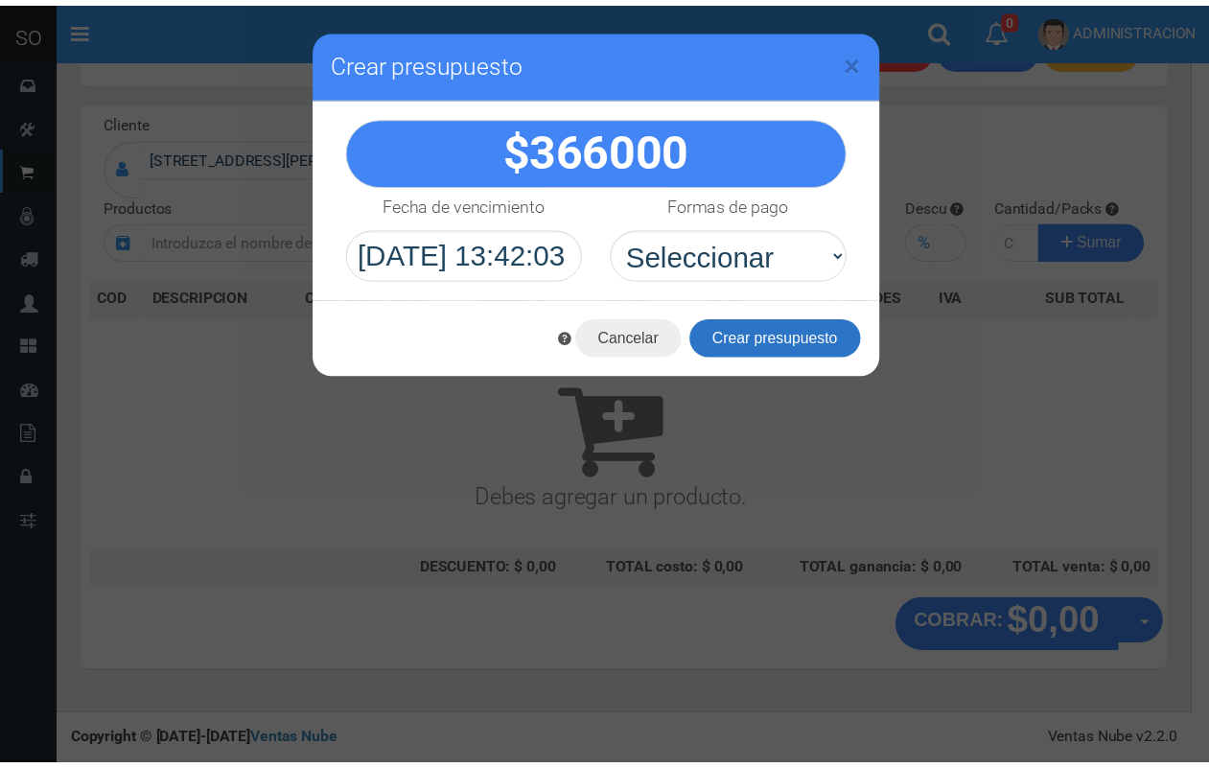
scroll to position [58, 0]
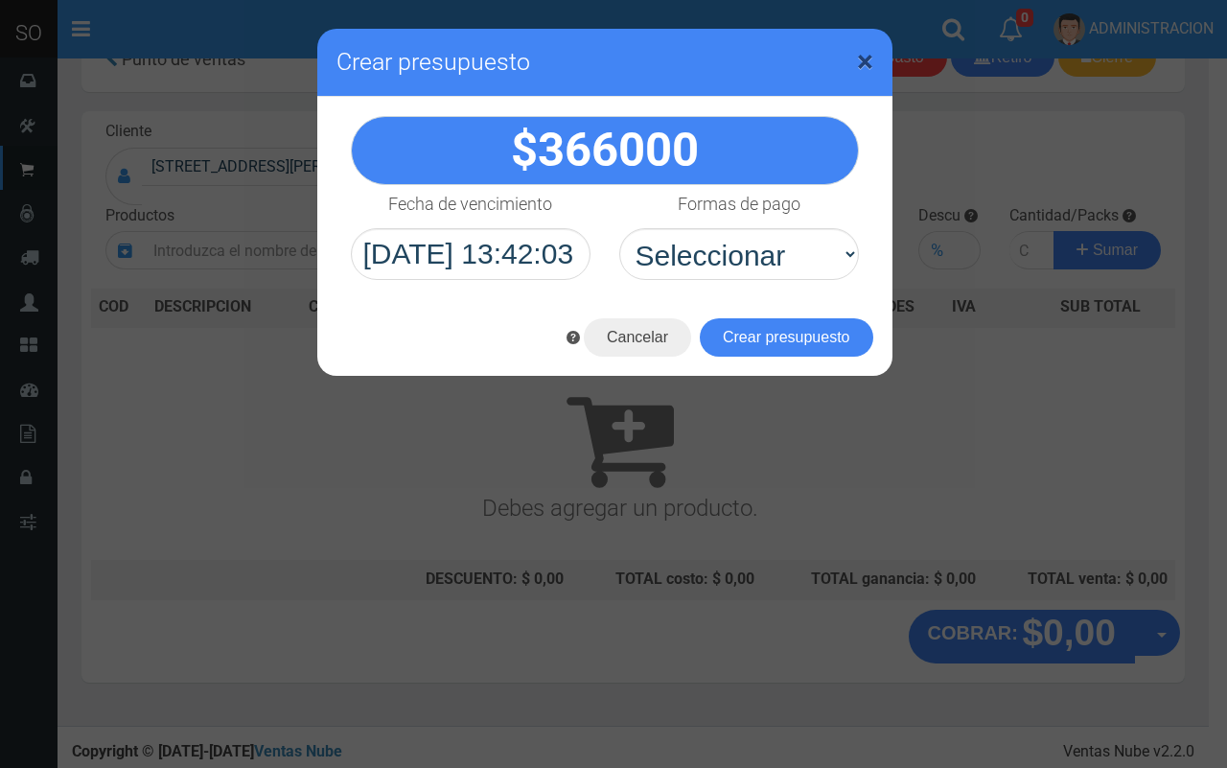
drag, startPoint x: 867, startPoint y: 64, endPoint x: 702, endPoint y: 7, distance: 175.5
click at [867, 62] on span "×" at bounding box center [865, 61] width 16 height 36
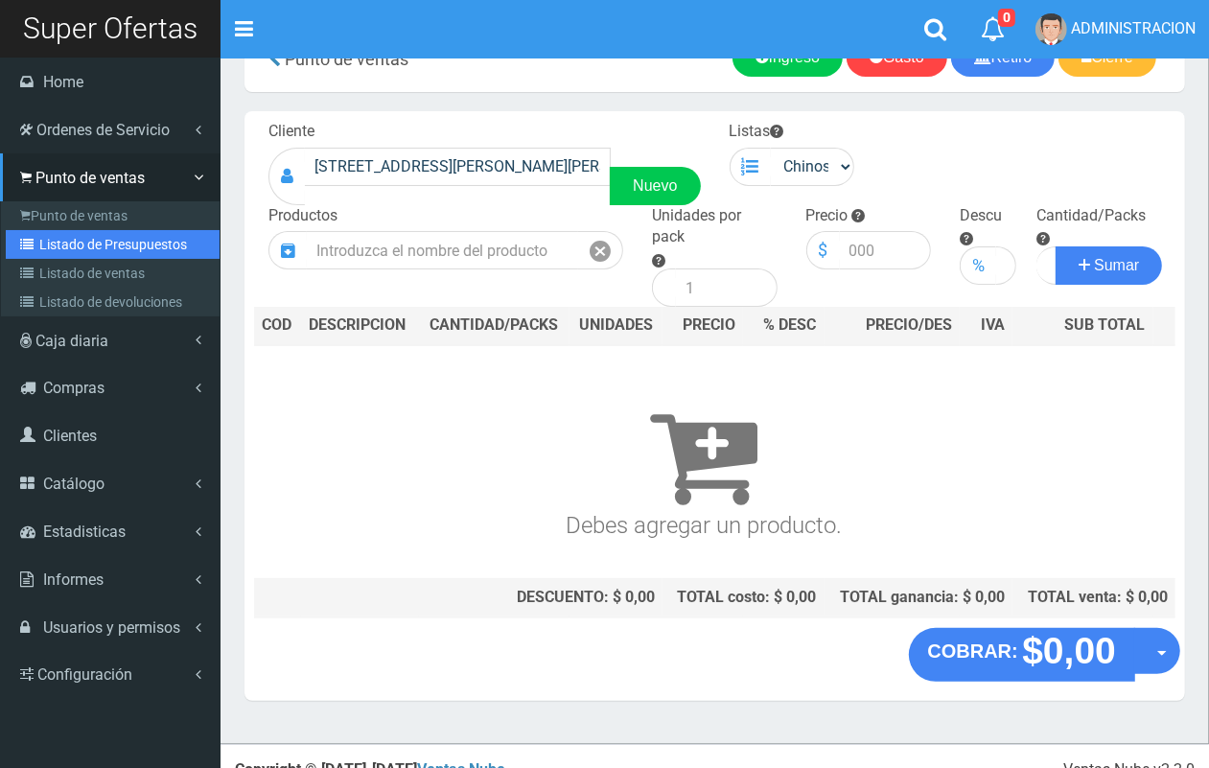
click at [40, 230] on link "Listado de Presupuestos" at bounding box center [113, 244] width 214 height 29
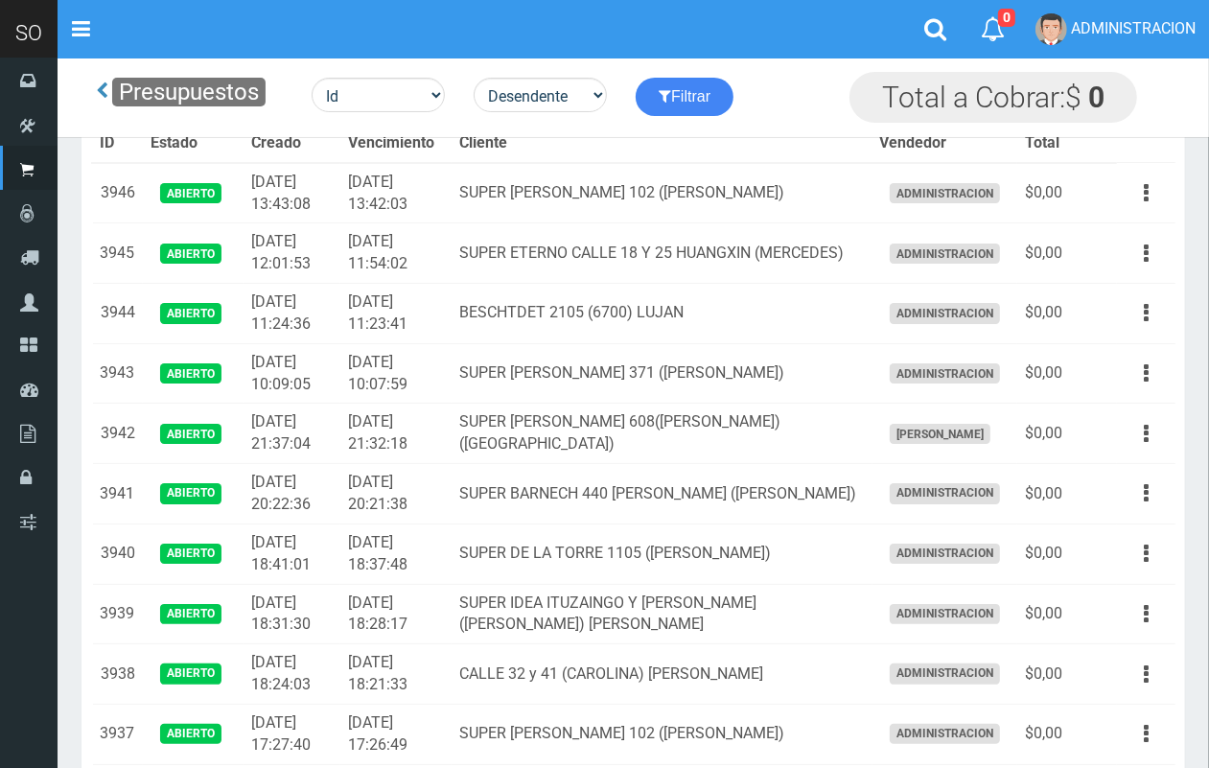
scroll to position [202, 0]
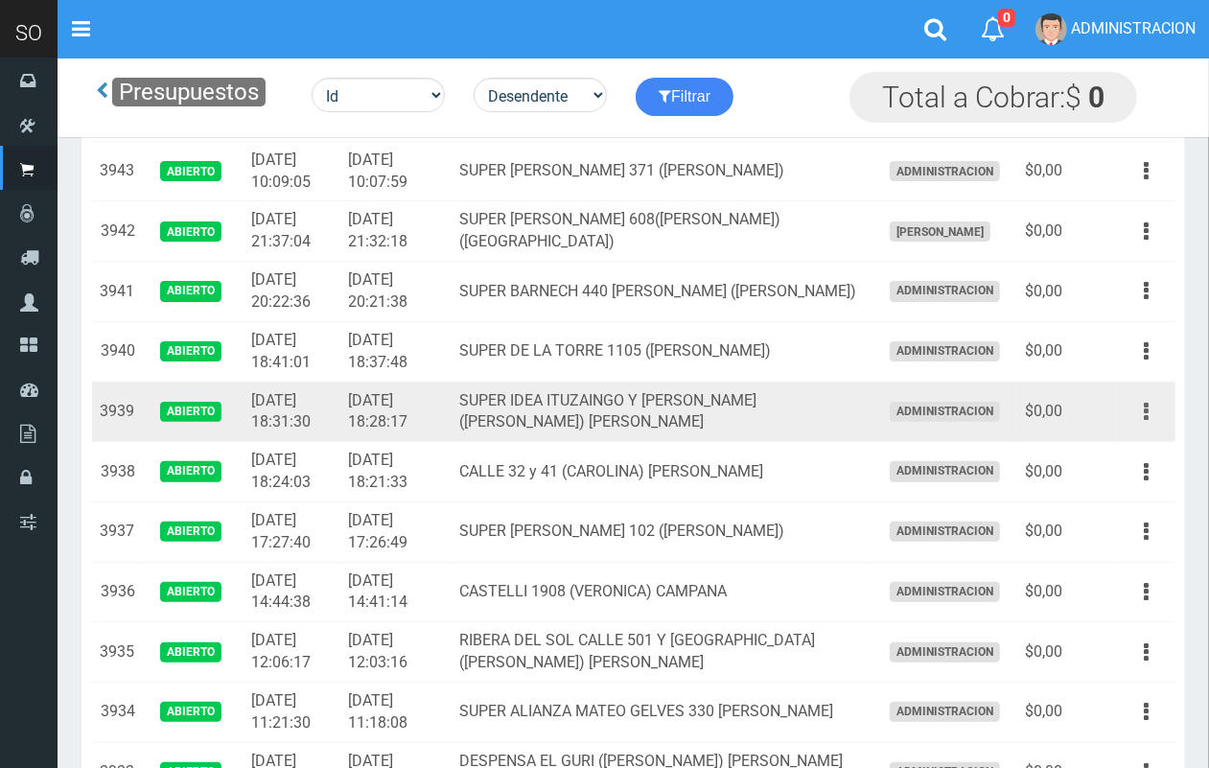
click at [1145, 403] on icon "button" at bounding box center [1145, 412] width 5 height 34
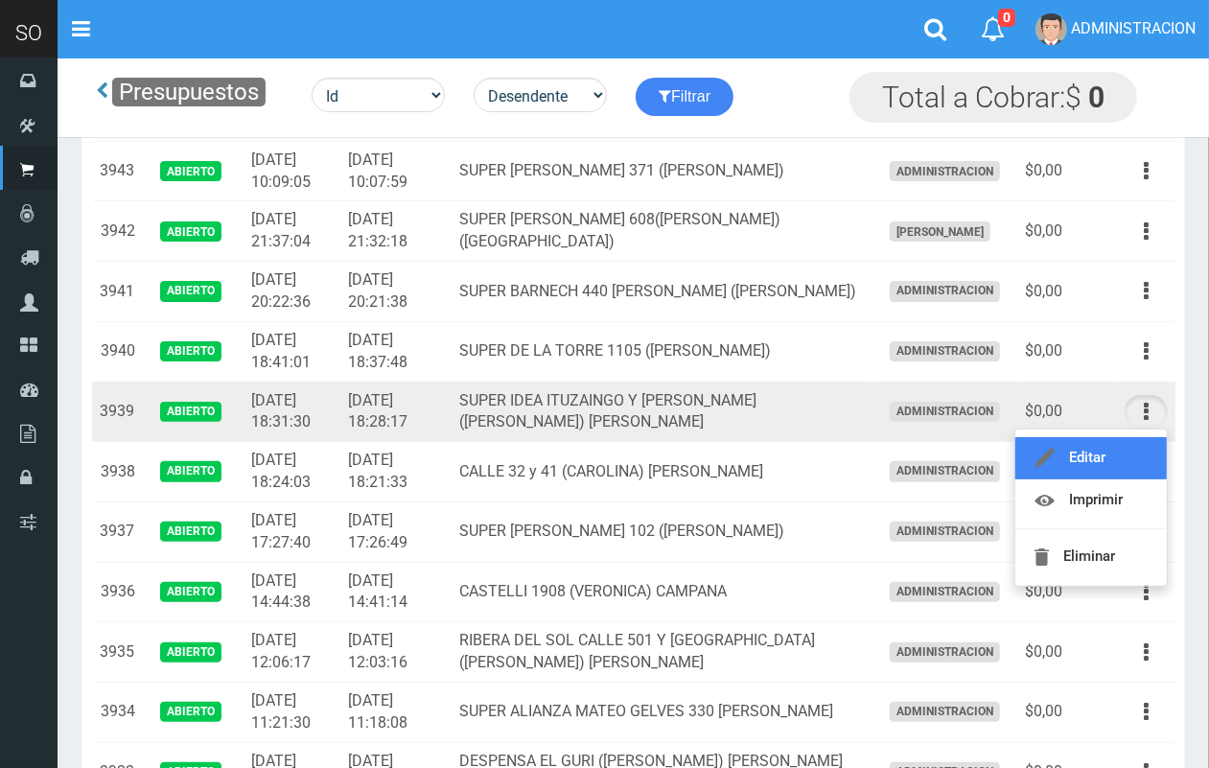
click at [1132, 449] on link "Editar" at bounding box center [1090, 458] width 151 height 42
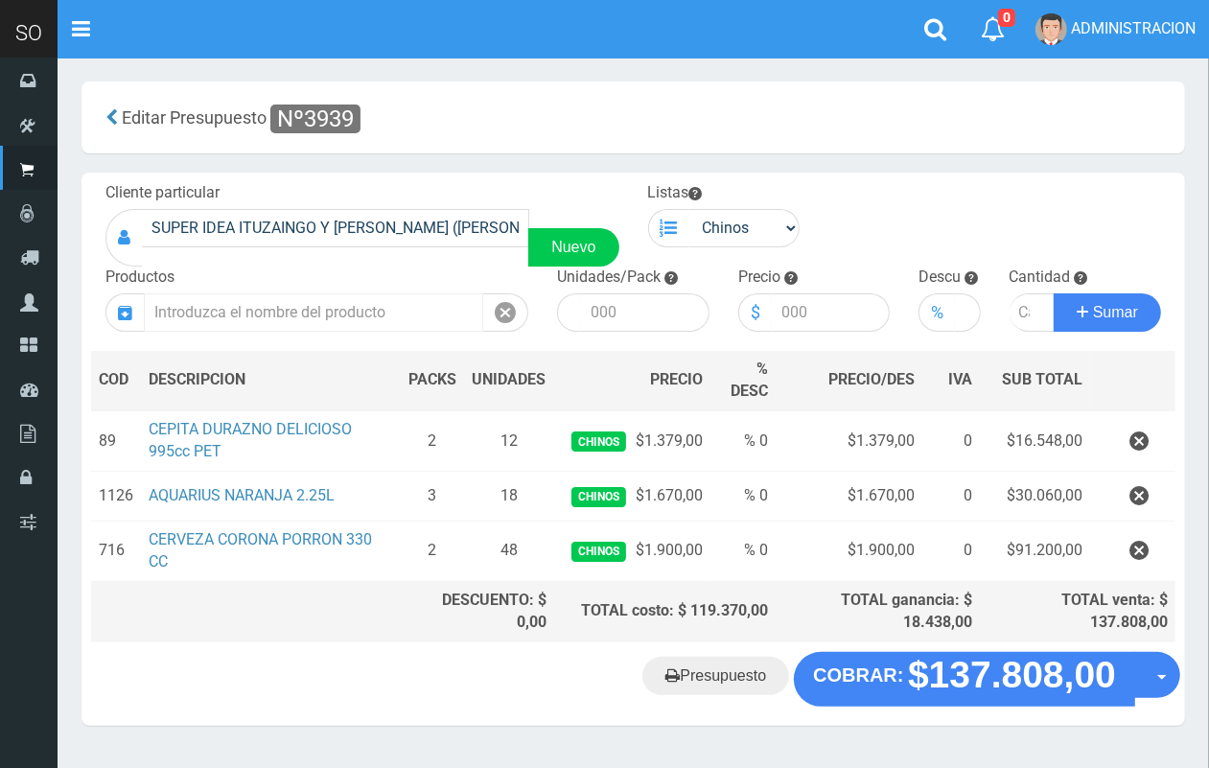
click at [268, 323] on input "text" at bounding box center [313, 312] width 339 height 38
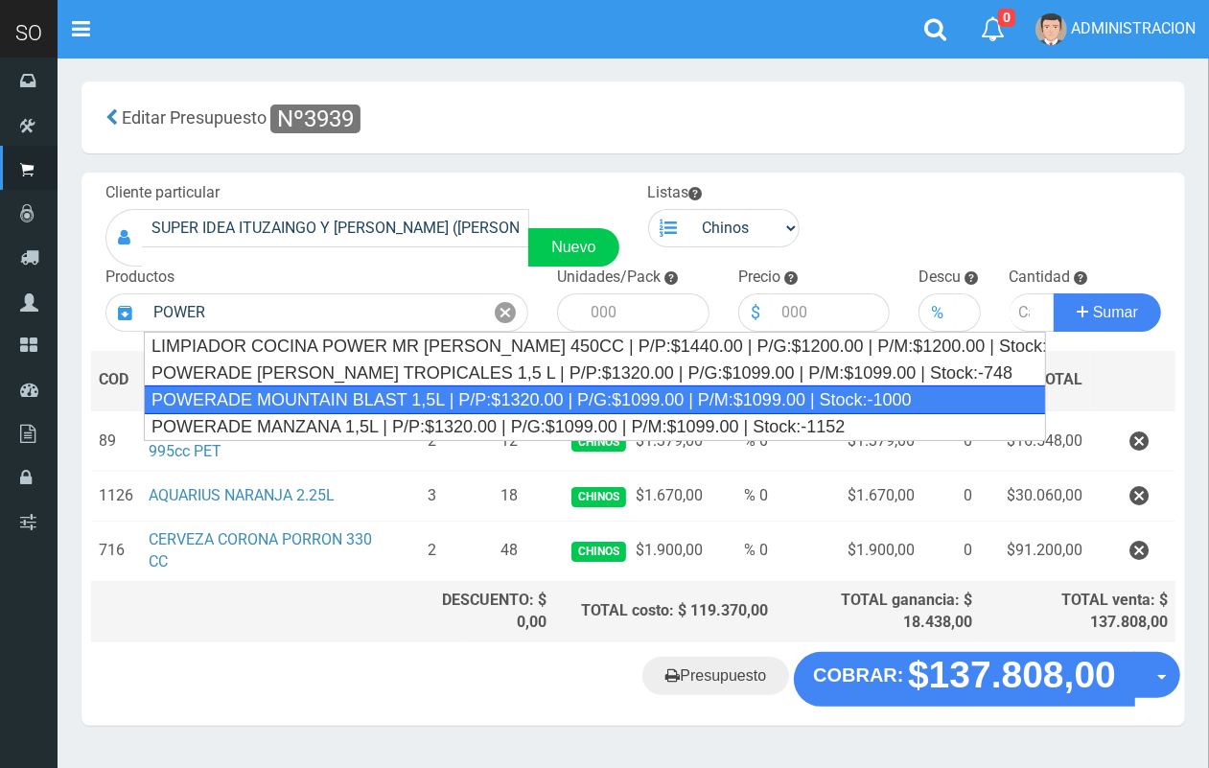
click at [286, 391] on div "POWERADE MOUNTAIN BLAST 1,5L | P/P:$1320.00 | P/G:$1099.00 | P/M:$1099.00 | Sto…" at bounding box center [595, 399] width 902 height 29
type input "POWERADE MOUNTAIN BLAST 1,5L | P/P:$1320.00 | P/G:$1099.00 | P/M:$1099.00 | Sto…"
type input "4"
type input "1320.00"
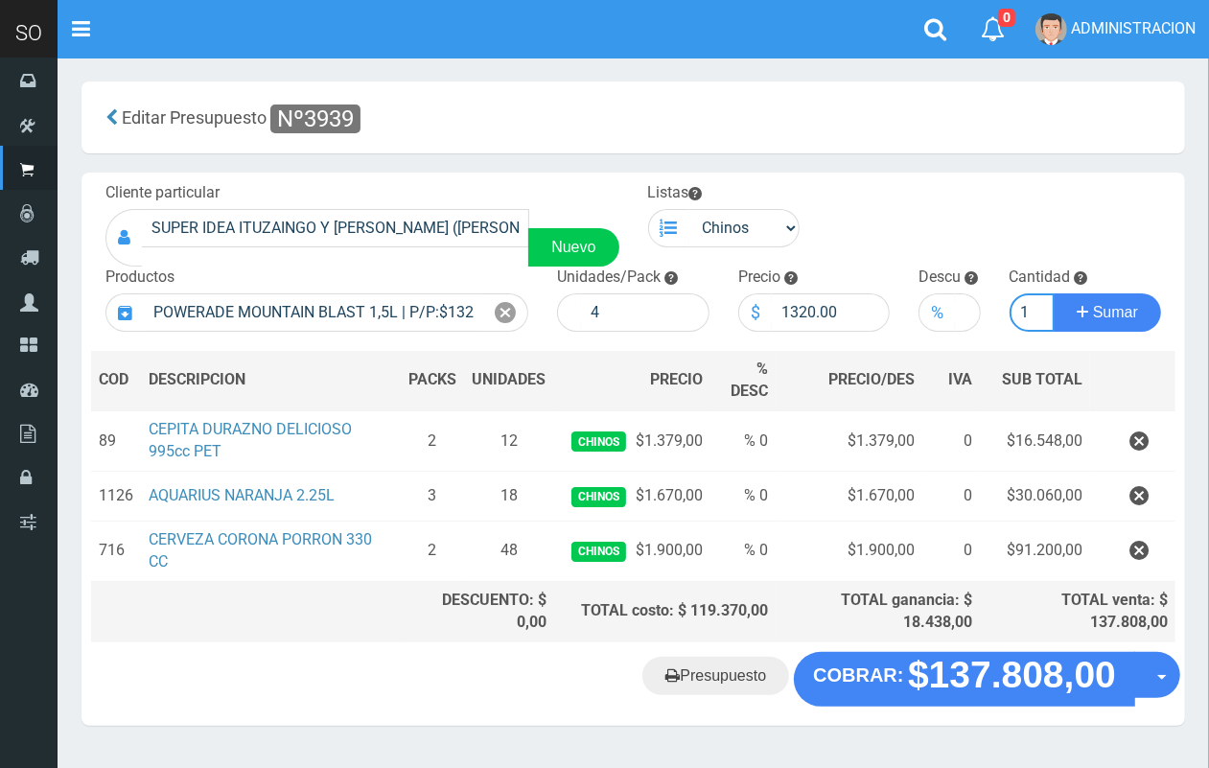
scroll to position [0, 2]
type input "1"
click at [1053, 293] on button "Sumar" at bounding box center [1106, 312] width 107 height 38
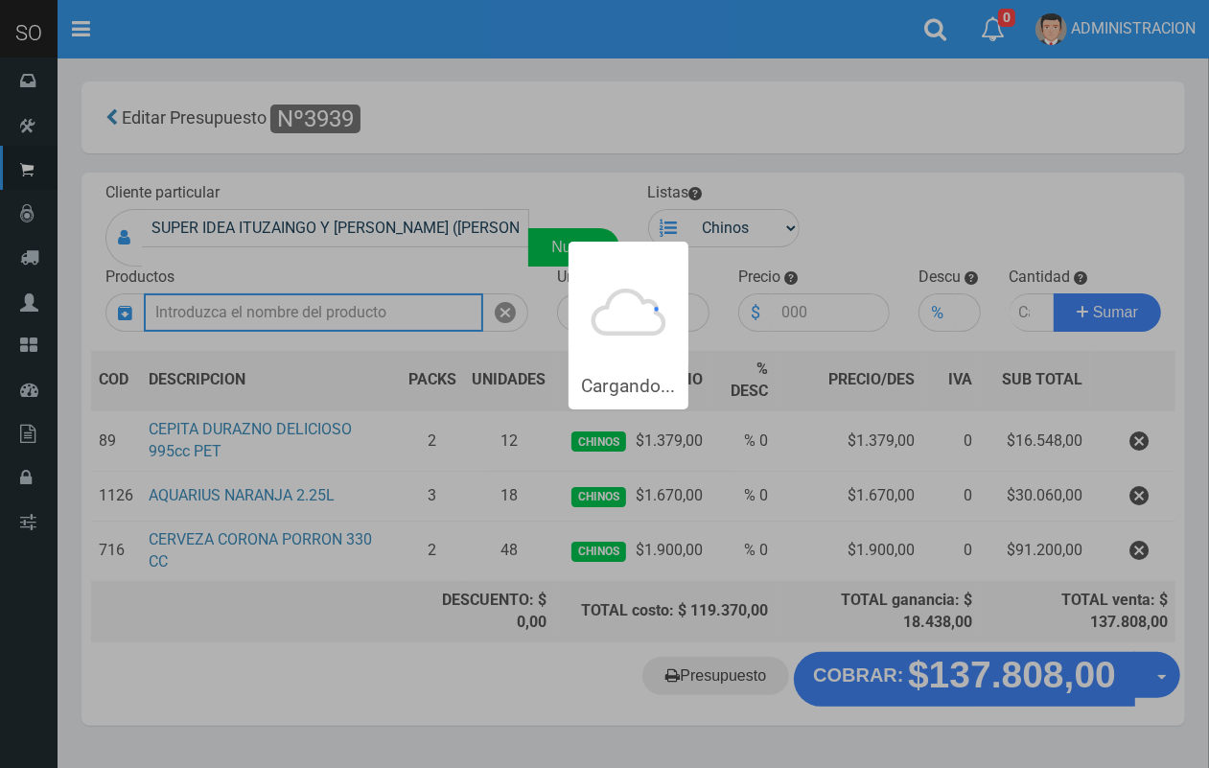
scroll to position [0, 0]
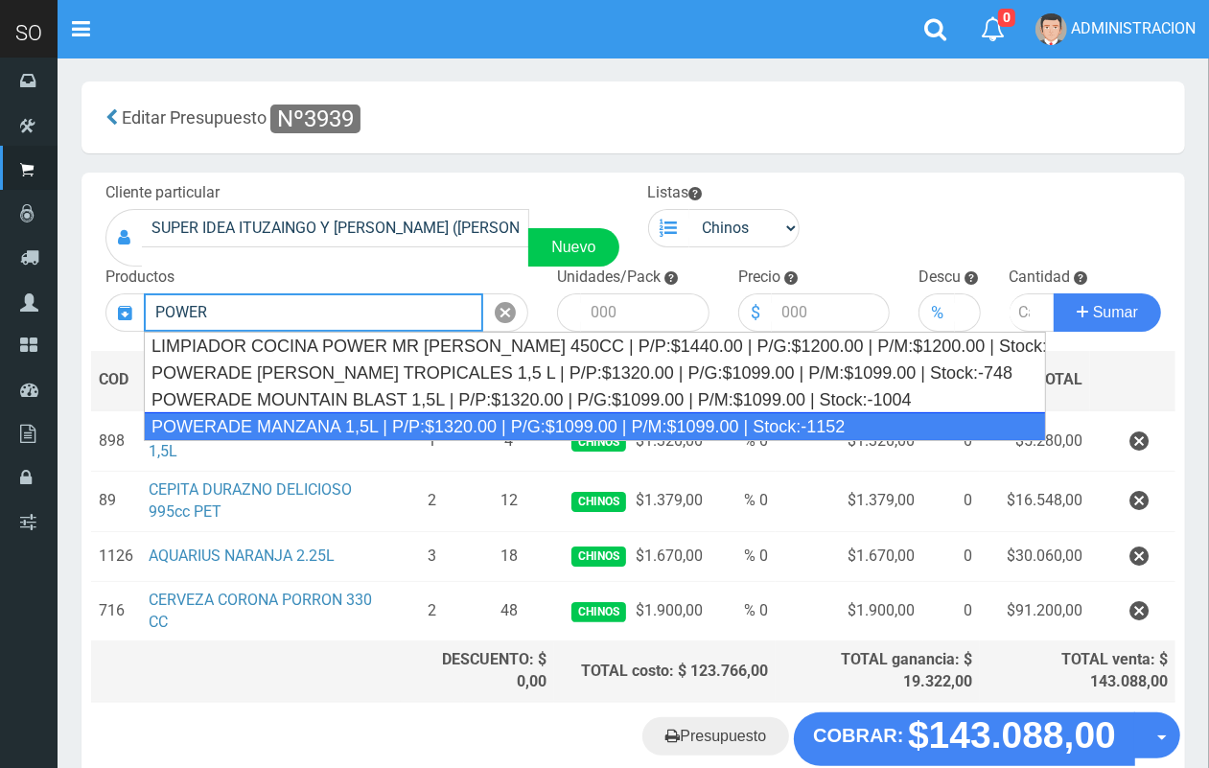
click at [281, 417] on div "POWERADE MANZANA 1,5L | P/P:$1320.00 | P/G:$1099.00 | P/M:$1099.00 | Stock:-1152" at bounding box center [595, 426] width 902 height 29
type input "POWERADE MANZANA 1,5L | P/P:$1320.00 | P/G:$1099.00 | P/M:$1099.00 | Stock:-1152"
type input "4"
type input "1320.00"
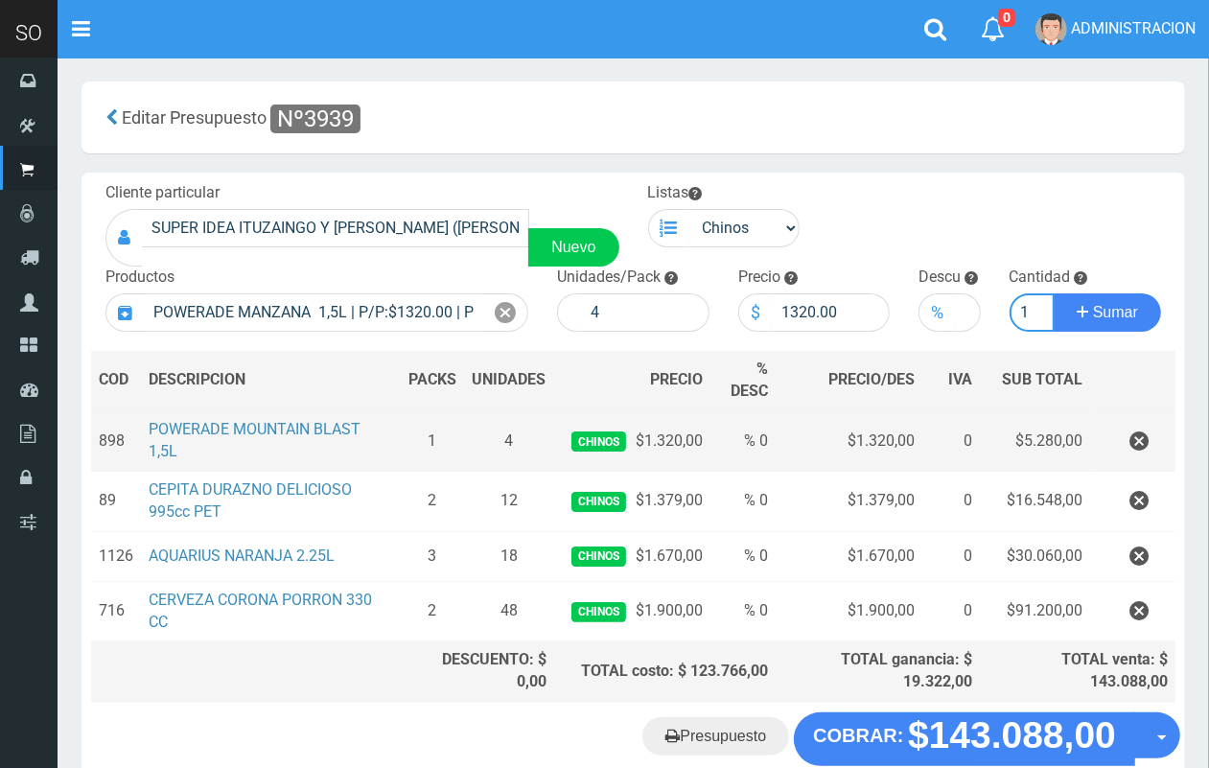
scroll to position [0, 2]
type input "1"
click at [1053, 293] on button "Sumar" at bounding box center [1106, 312] width 107 height 38
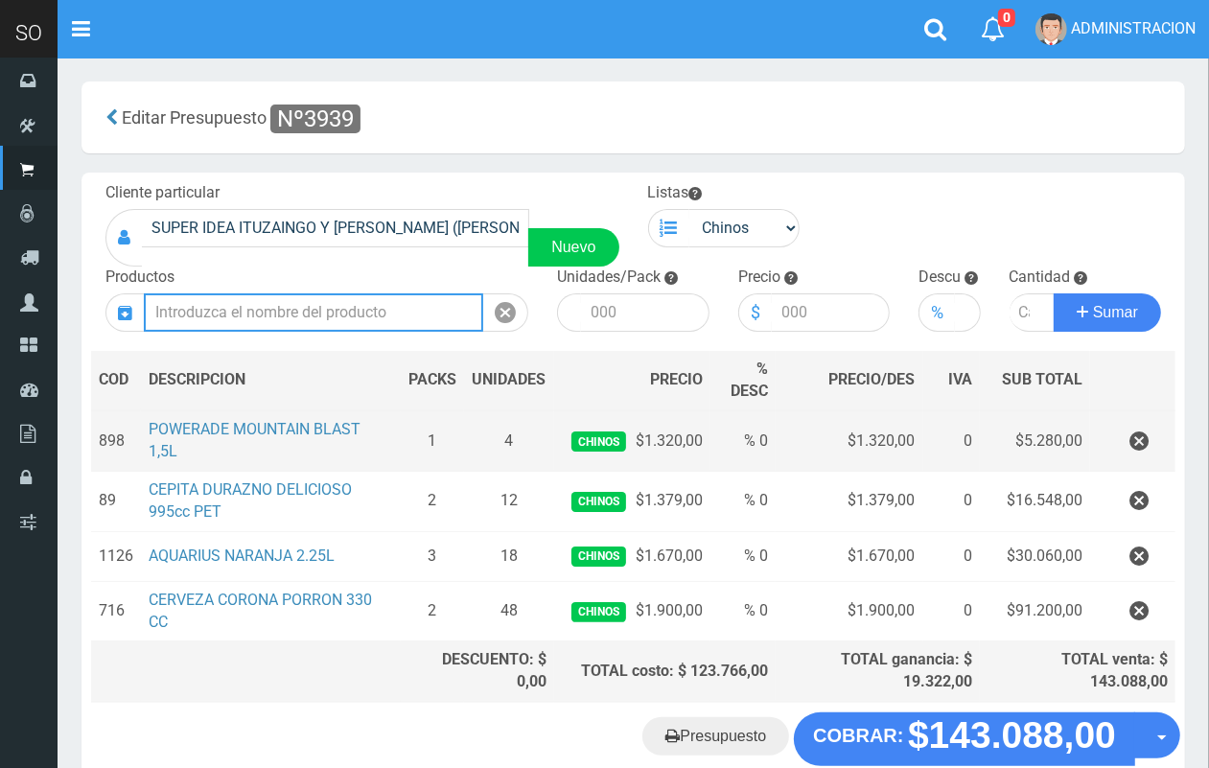
scroll to position [0, 0]
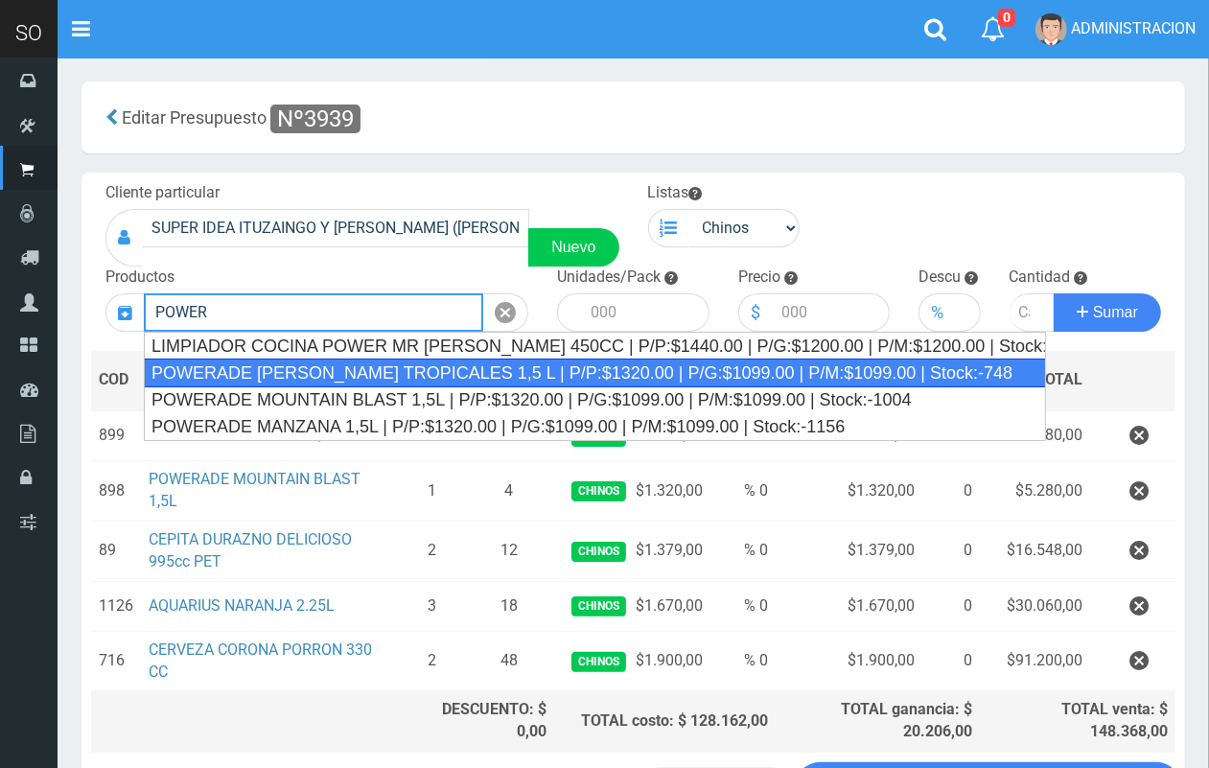
click at [279, 370] on div "POWERADE FRUTOS TROPICALES 1,5 L | P/P:$1320.00 | P/G:$1099.00 | P/M:$1099.00 |…" at bounding box center [595, 372] width 902 height 29
type input "POWERADE FRUTOS TROPICALES 1,5 L | P/P:$1320.00 | P/G:$1099.00 | P/M:$1099.00 |…"
type input "4"
type input "1320.00"
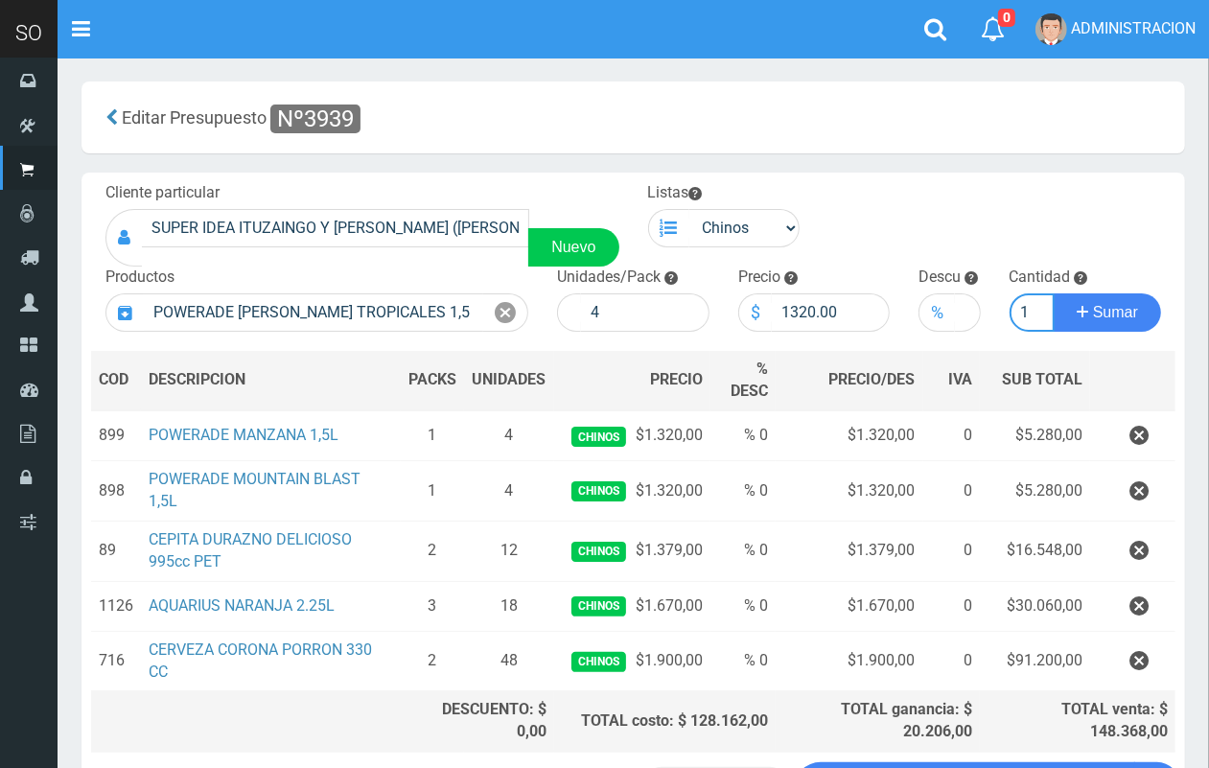
scroll to position [0, 2]
type input "1"
click at [1053, 293] on button "Sumar" at bounding box center [1106, 312] width 107 height 38
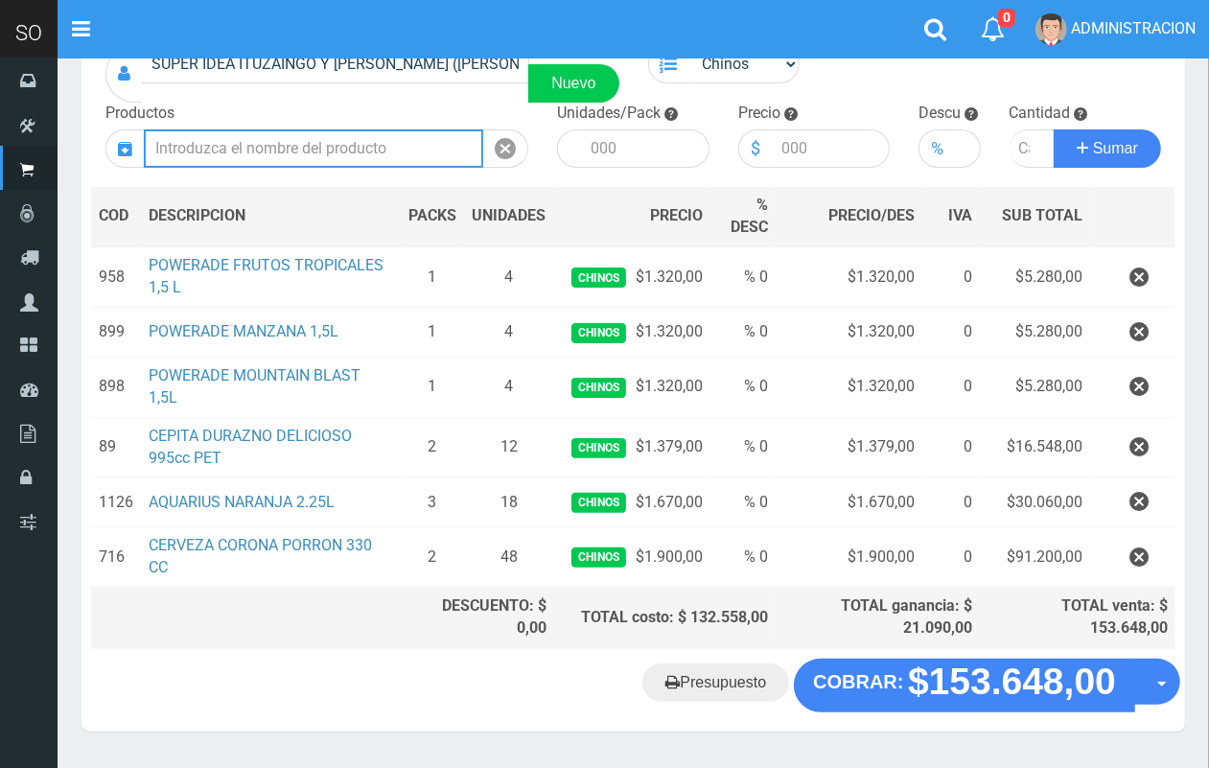
scroll to position [179, 0]
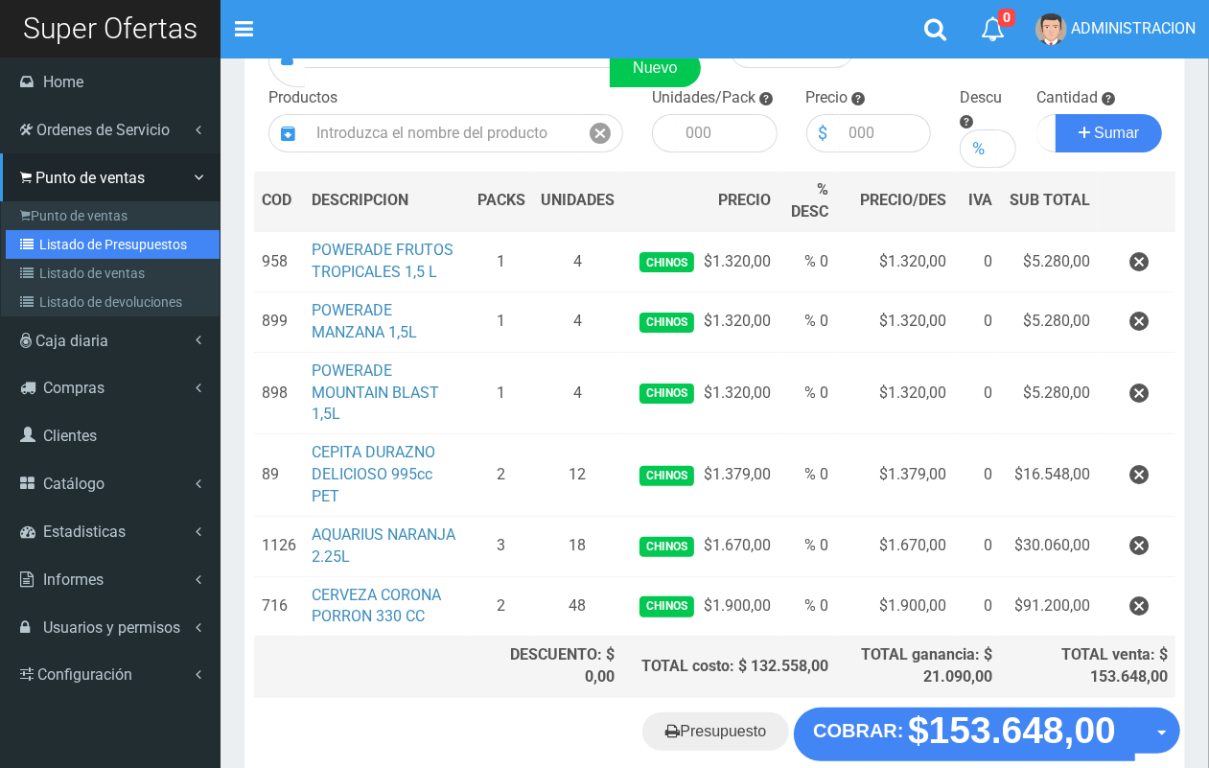
click at [62, 233] on link "Listado de Presupuestos" at bounding box center [113, 244] width 214 height 29
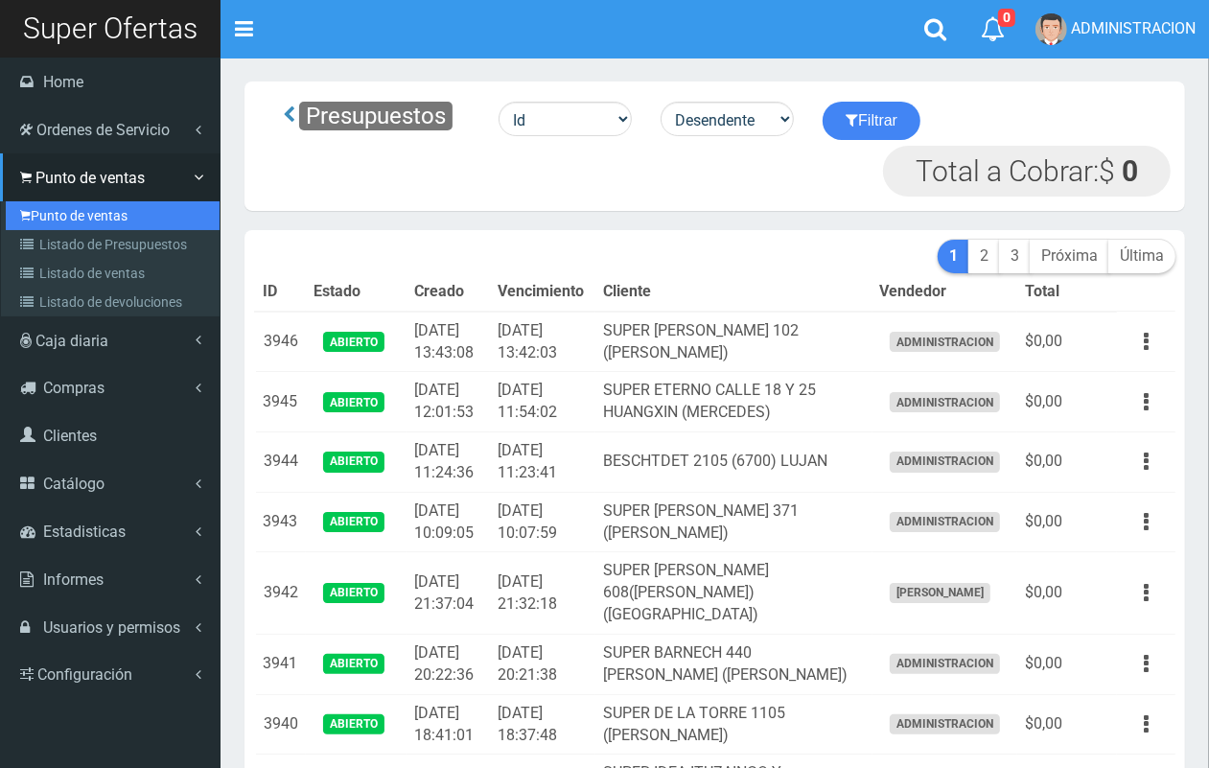
click at [54, 221] on link "Punto de ventas" at bounding box center [113, 215] width 214 height 29
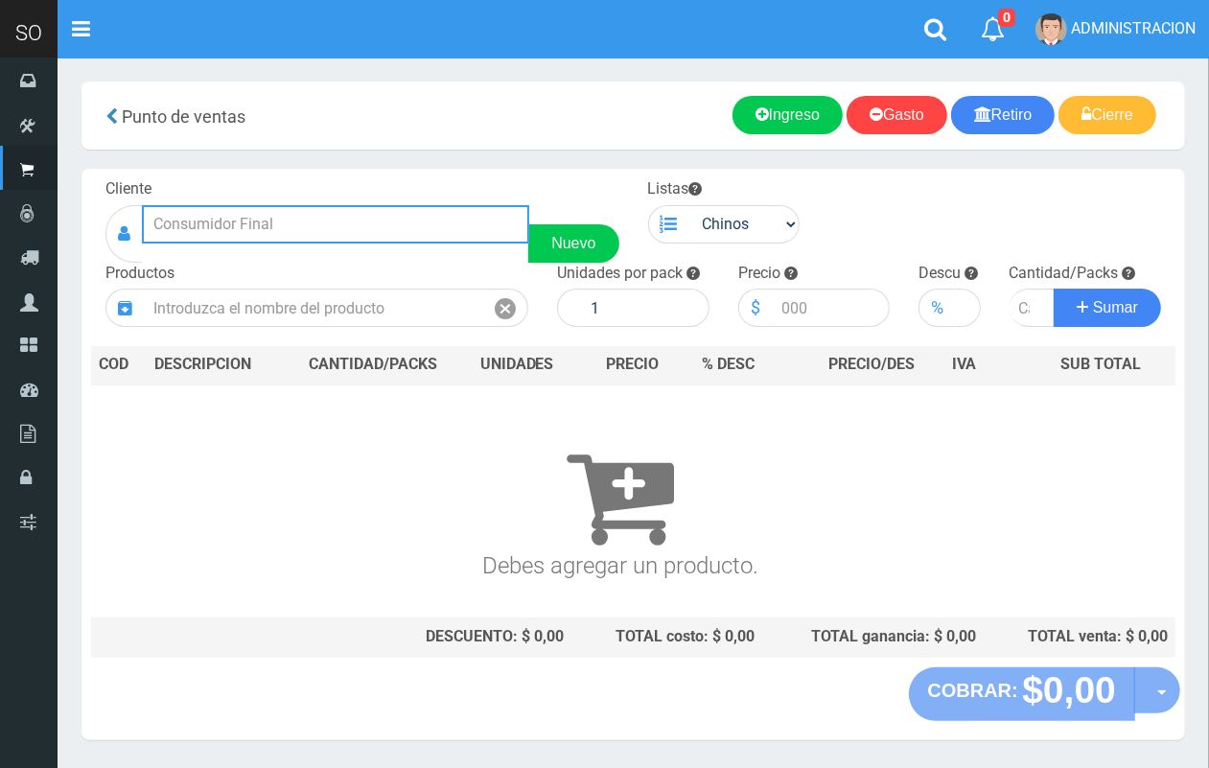
click at [350, 222] on input "text" at bounding box center [335, 224] width 387 height 38
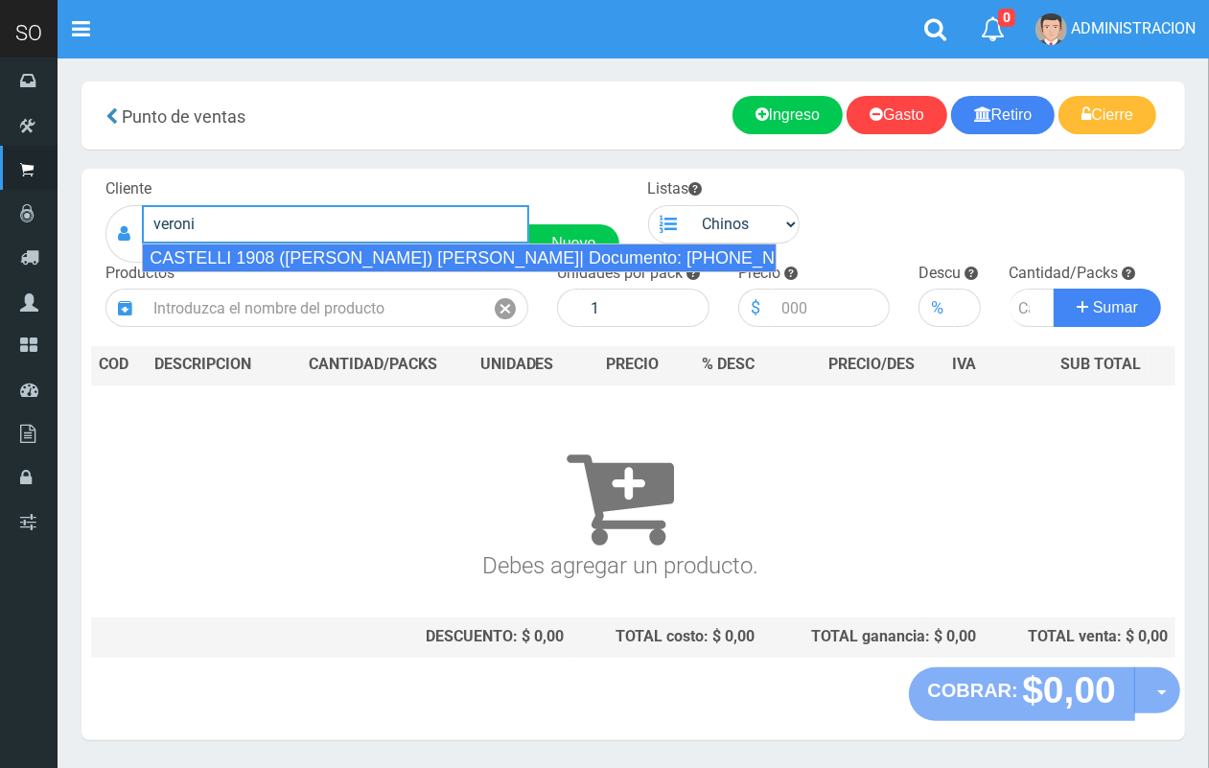
click at [391, 256] on div "CASTELLI 1908 ([PERSON_NAME]) [PERSON_NAME]| Documento: [PHONE_NUMBER] | Teléfo…" at bounding box center [459, 257] width 635 height 29
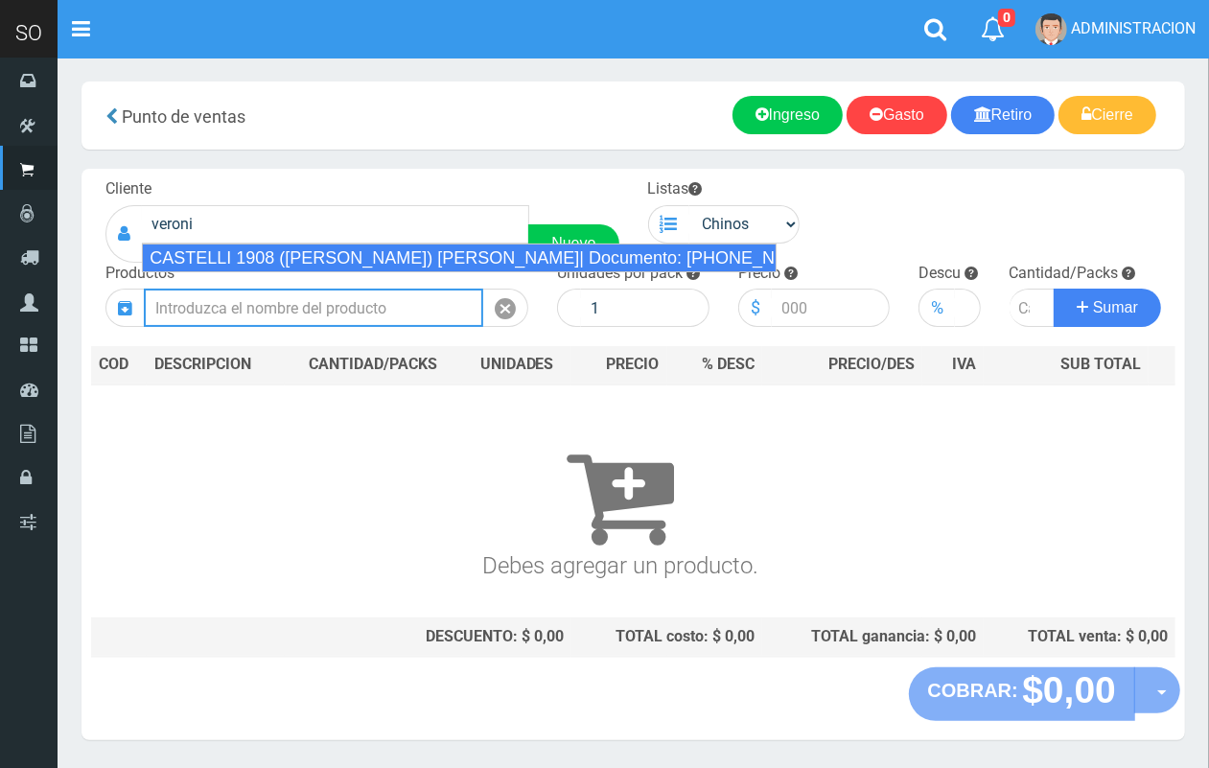
type input "CASTELLI 1908 ([PERSON_NAME]) [PERSON_NAME]| Documento: [PHONE_NUMBER] | Teléfo…"
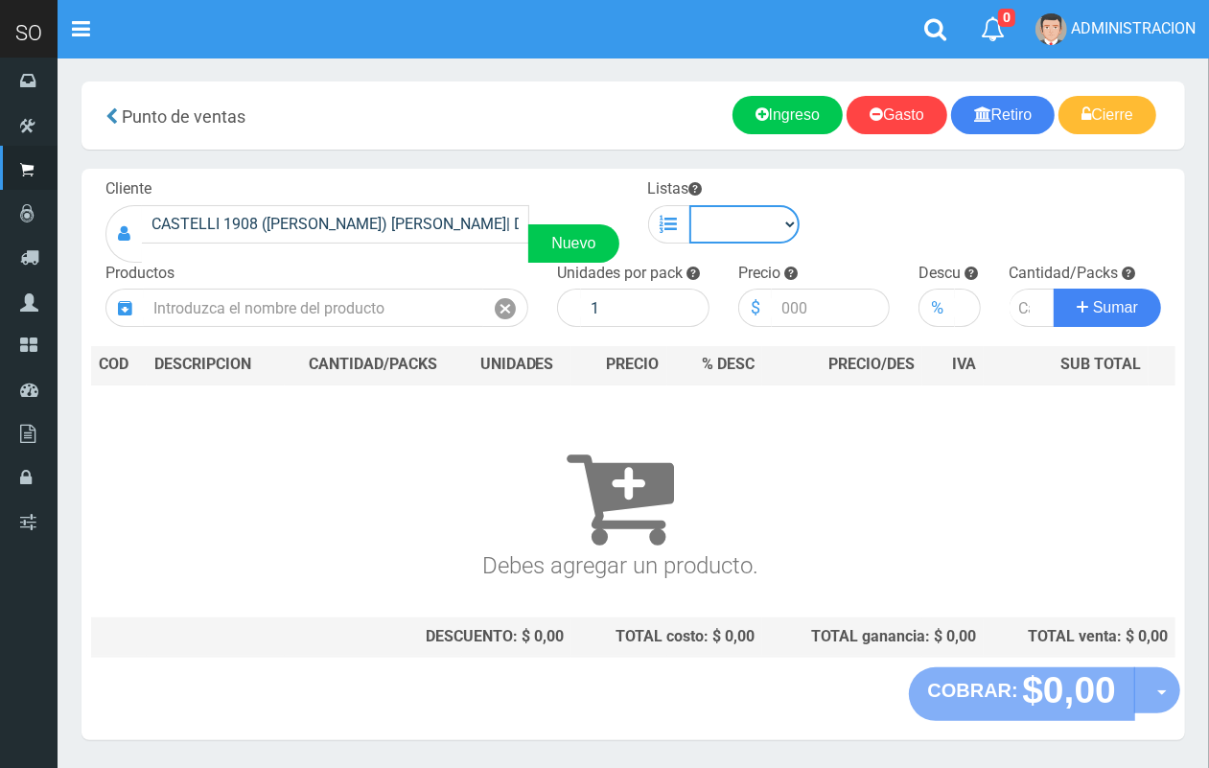
click at [730, 228] on select "Chinos . ." at bounding box center [744, 224] width 111 height 38
select select "1"
click at [689, 205] on select "Chinos . ." at bounding box center [744, 224] width 111 height 38
drag, startPoint x: 409, startPoint y: 286, endPoint x: 385, endPoint y: 313, distance: 36.7
click at [400, 303] on div "Productos" at bounding box center [316, 295] width 451 height 65
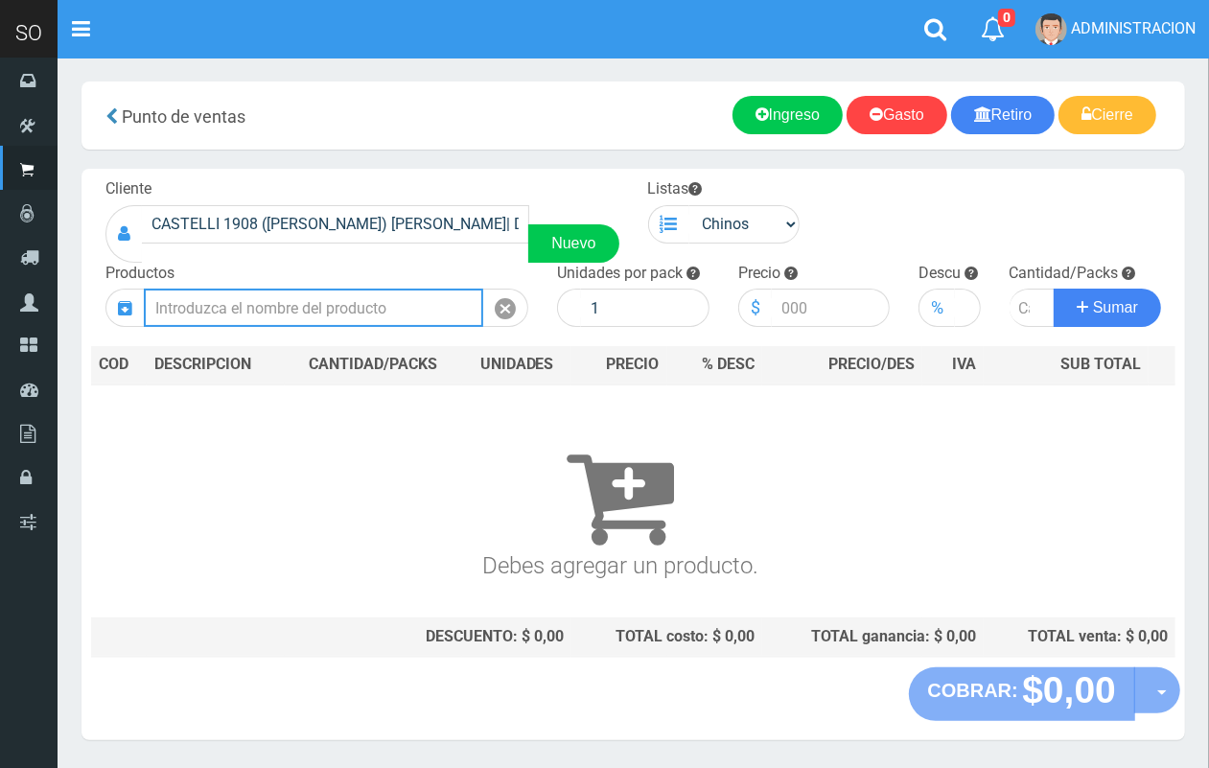
click at [385, 313] on input "text" at bounding box center [313, 308] width 339 height 38
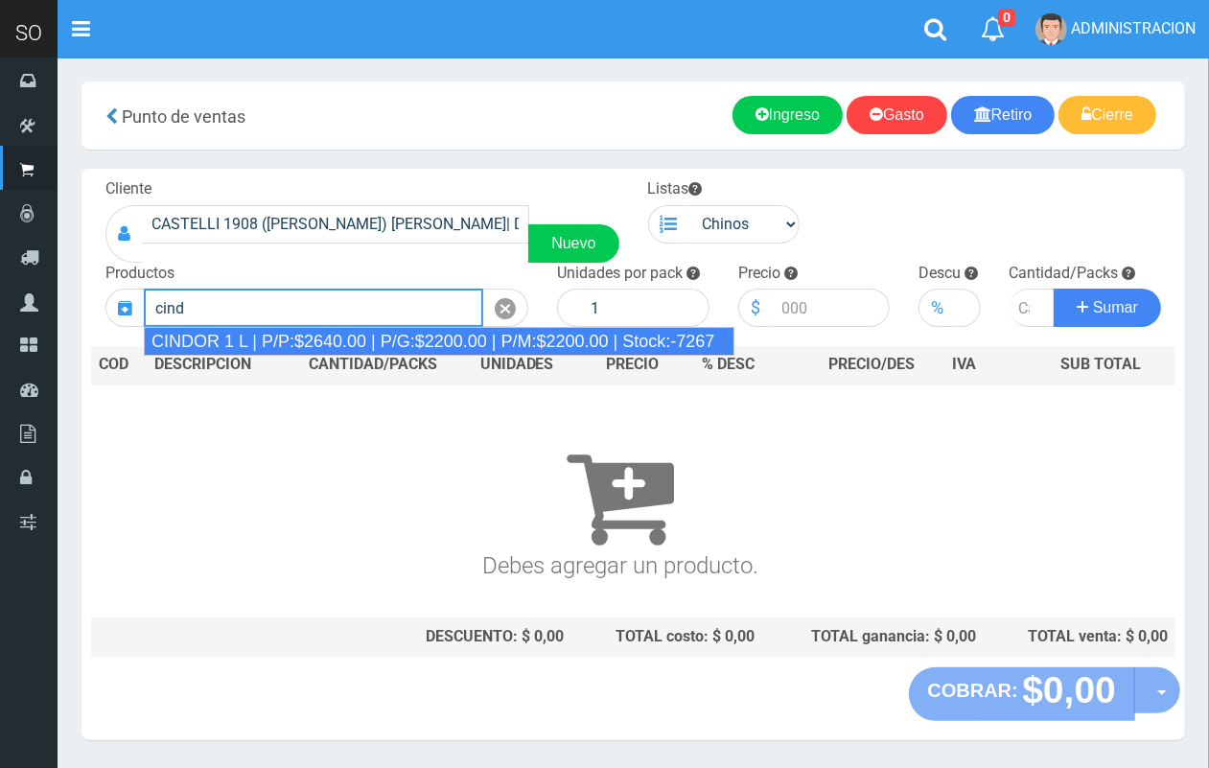
click at [394, 347] on div "CINDOR 1 L | P/P:$2640.00 | P/G:$2200.00 | P/M:$2200.00 | Stock:-7267" at bounding box center [439, 341] width 590 height 29
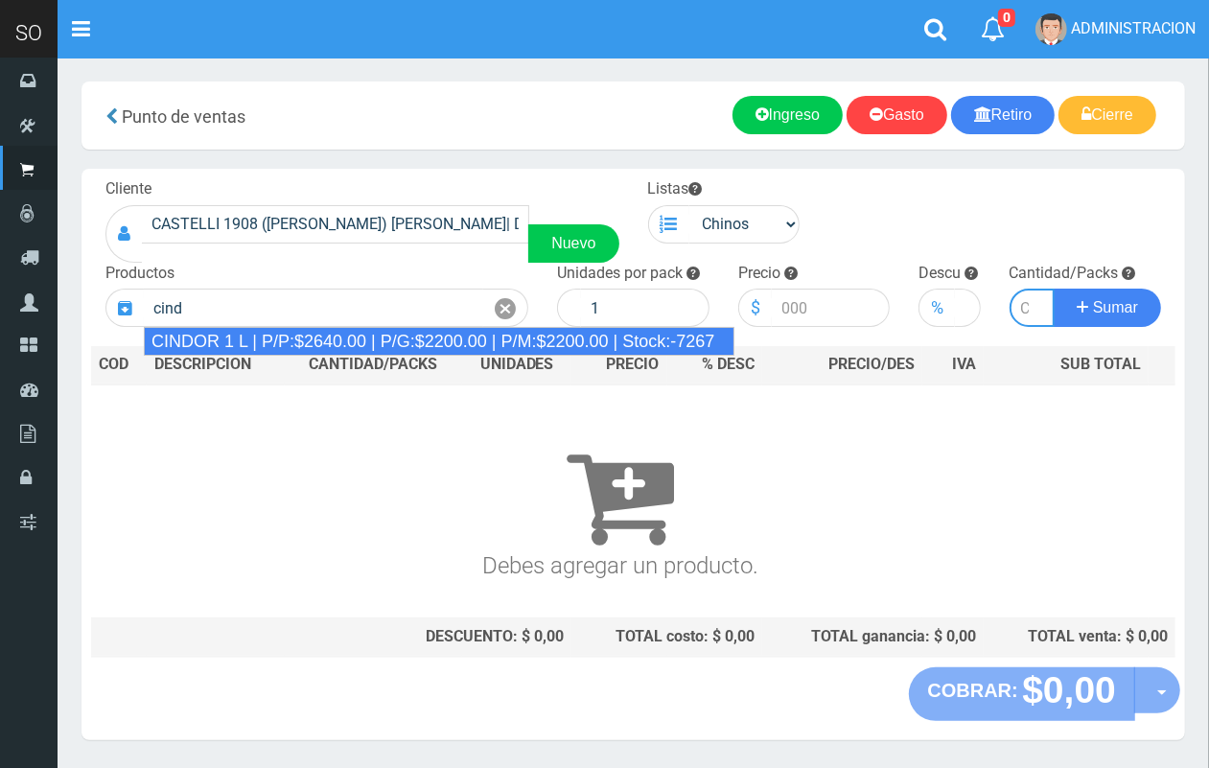
type input "CINDOR 1 L | P/P:$2640.00 | P/G:$2200.00 | P/M:$2200.00 | Stock:-7267"
type input "12"
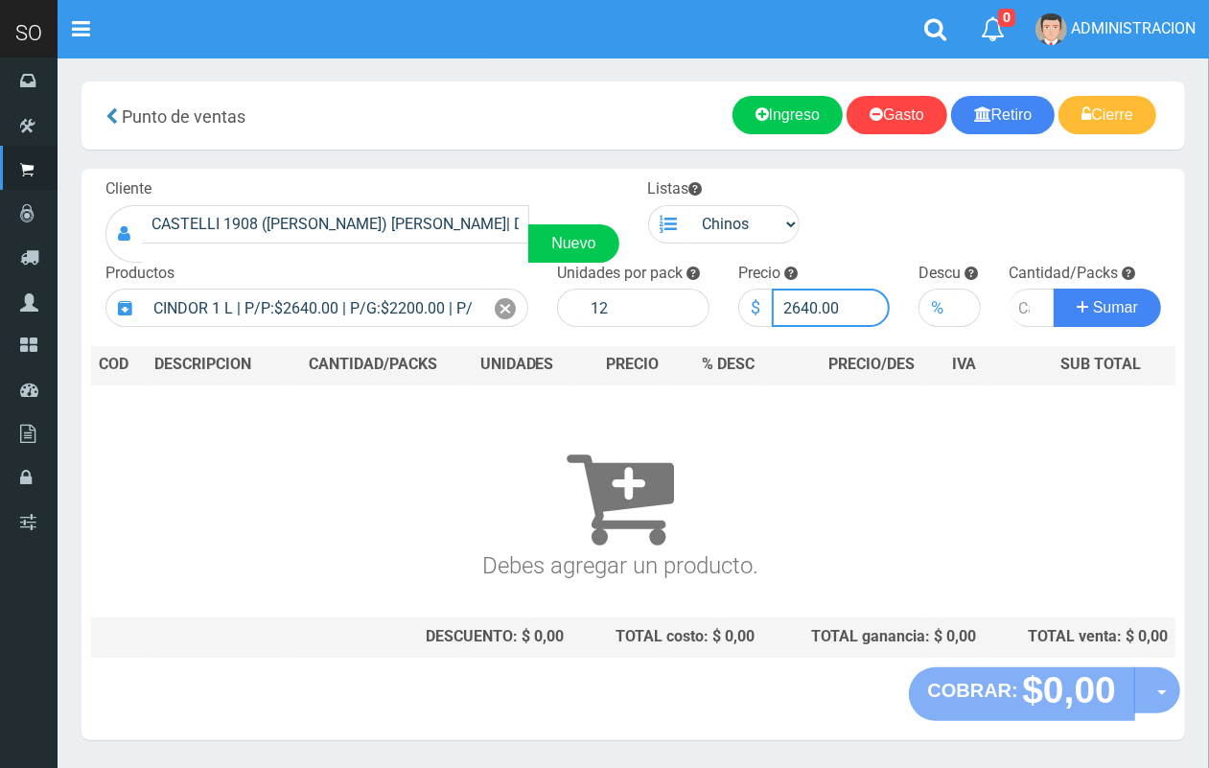
drag, startPoint x: 817, startPoint y: 300, endPoint x: 792, endPoint y: 298, distance: 25.0
click at [792, 298] on input "2640.00" at bounding box center [831, 308] width 119 height 38
type input "2500.00"
click at [1013, 308] on input "number" at bounding box center [1032, 308] width 46 height 38
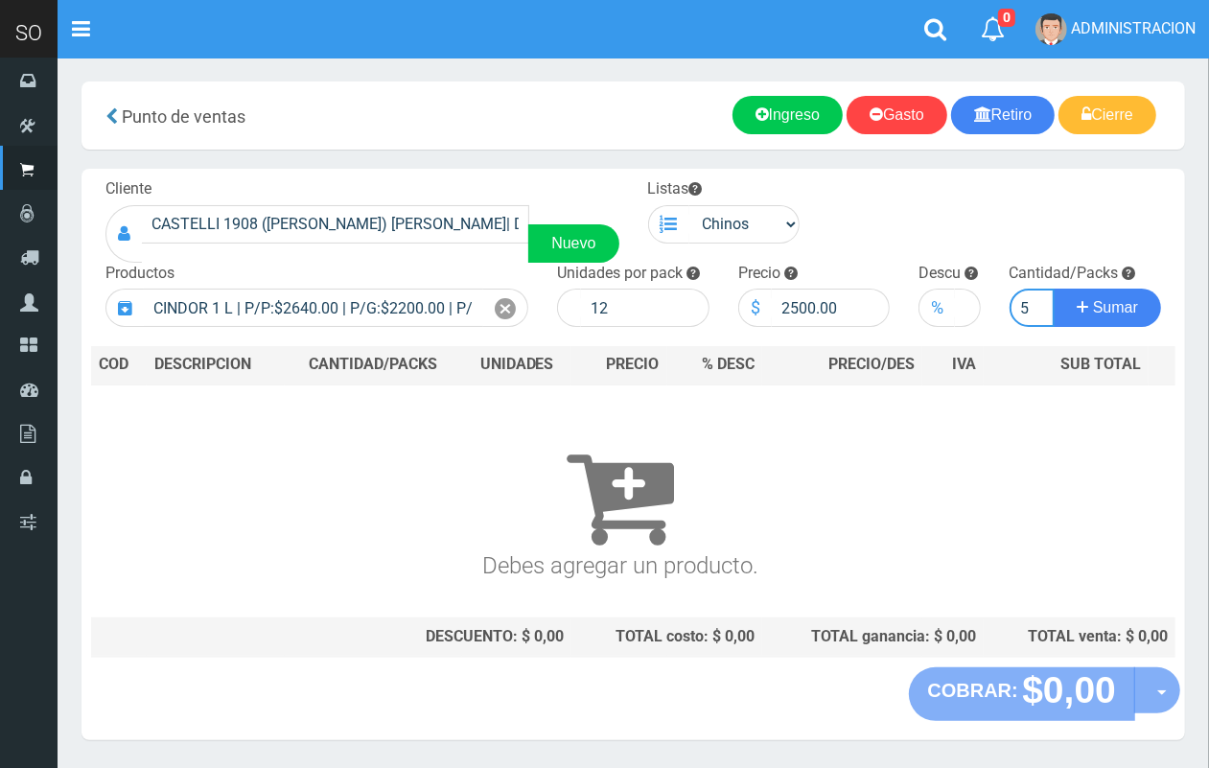
type input "5"
click at [1053, 289] on button "Sumar" at bounding box center [1106, 308] width 107 height 38
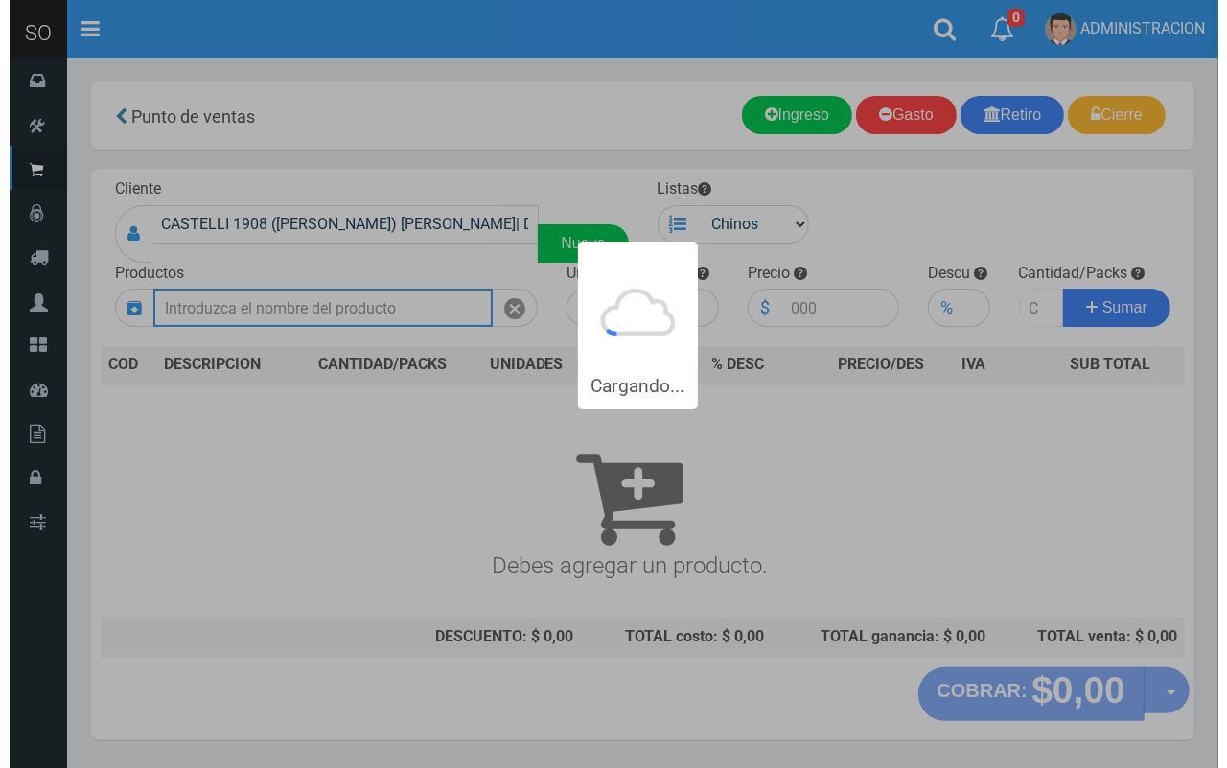
scroll to position [0, 0]
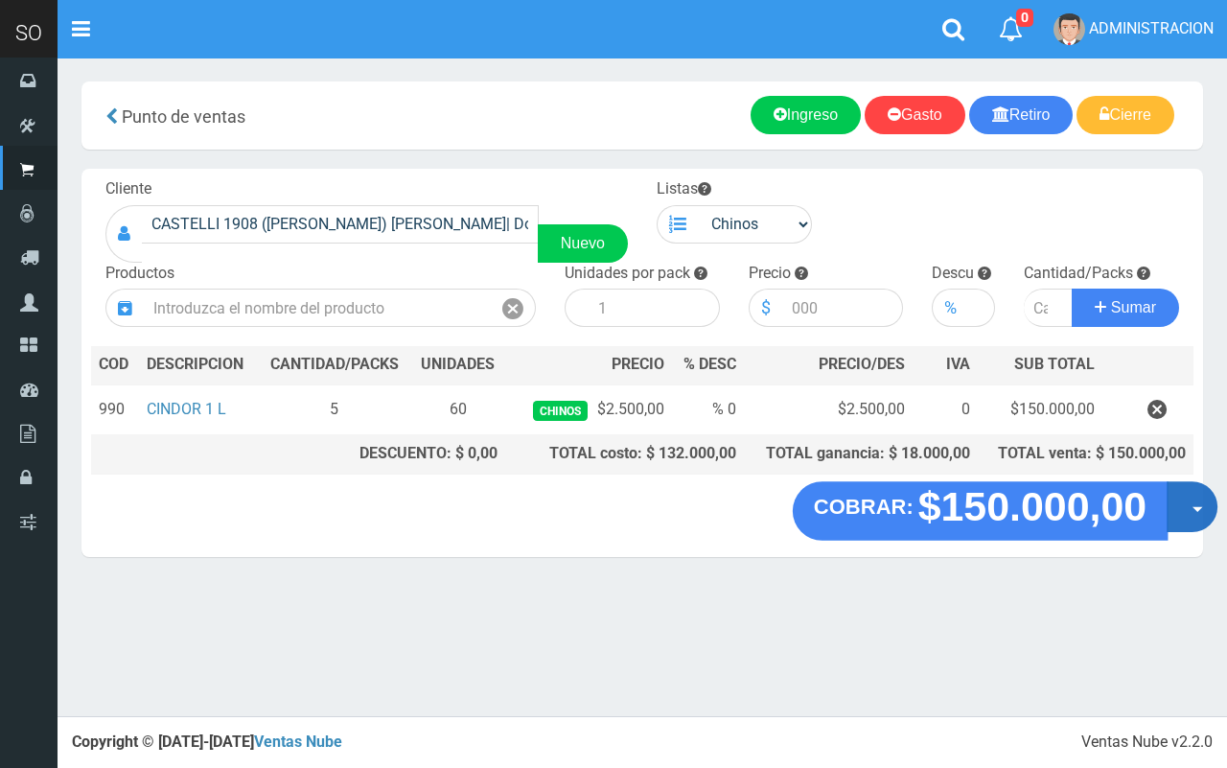
click at [1194, 515] on button "Opciones" at bounding box center [1192, 506] width 51 height 51
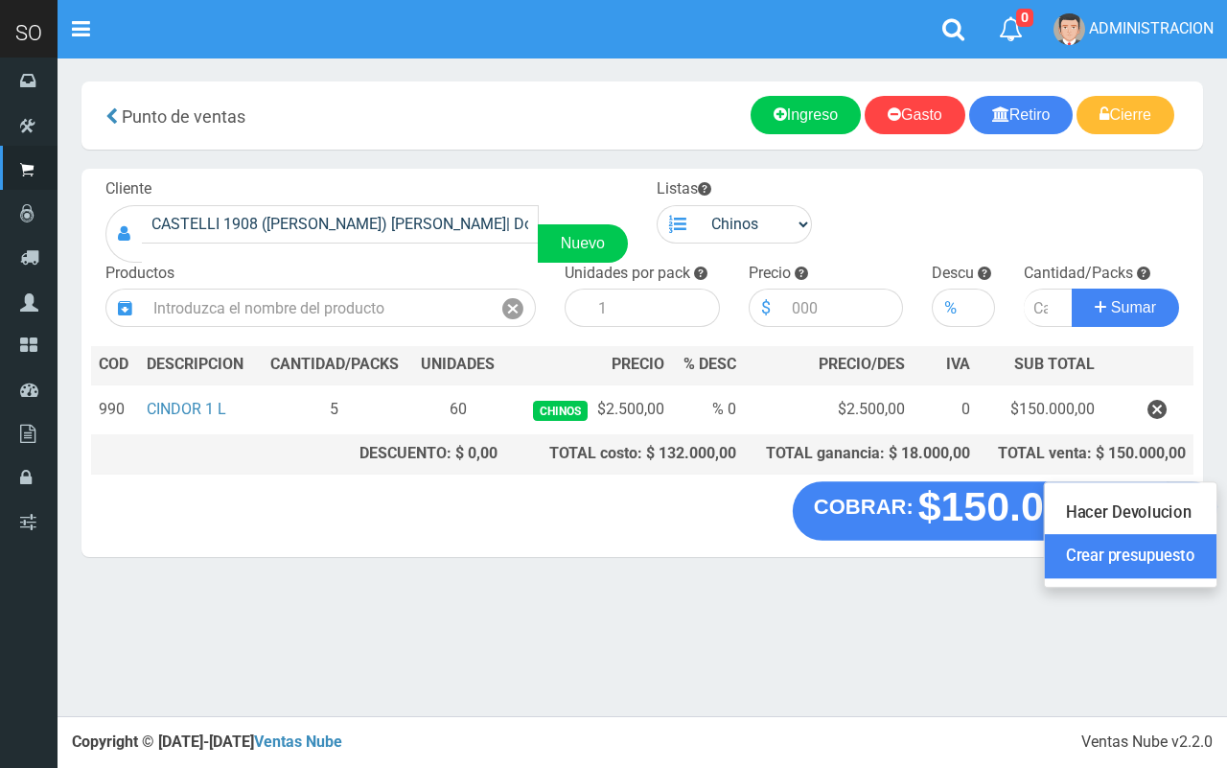
click at [1189, 559] on link "Crear presupuesto" at bounding box center [1131, 557] width 172 height 44
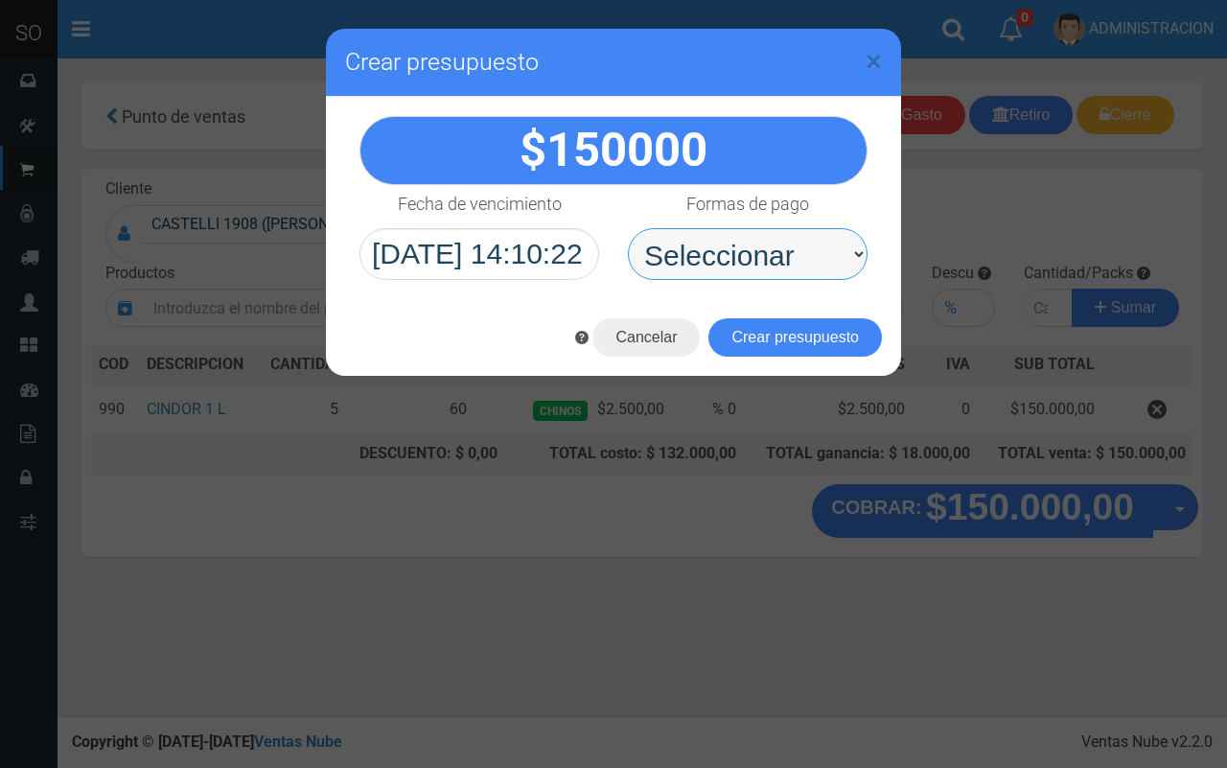
drag, startPoint x: 757, startPoint y: 247, endPoint x: 744, endPoint y: 273, distance: 29.2
click at [757, 247] on select "Seleccionar Efectivo Tarjeta de Crédito Depósito Débito" at bounding box center [748, 254] width 240 height 52
select select "Efectivo"
click at [628, 228] on select "Seleccionar Efectivo Tarjeta de Crédito Depósito Débito" at bounding box center [748, 254] width 240 height 52
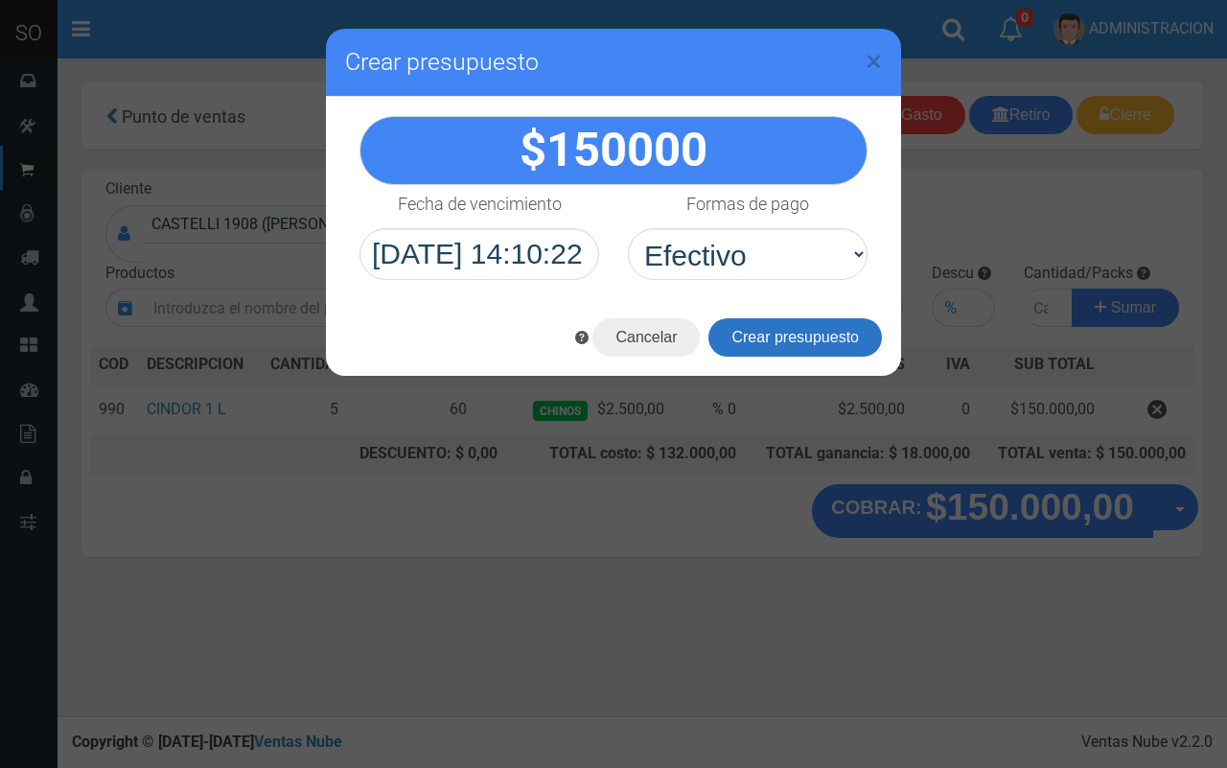
click at [774, 335] on button "Crear presupuesto" at bounding box center [794, 337] width 173 height 38
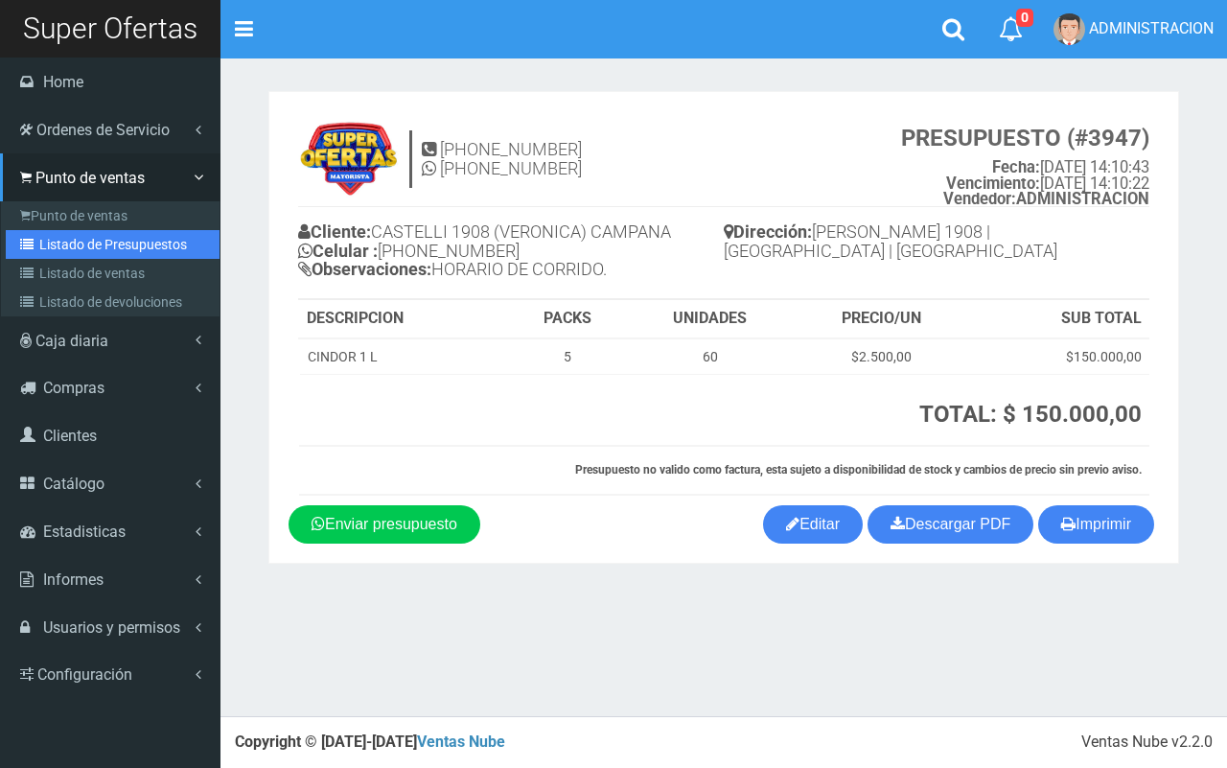
click at [79, 254] on link "Listado de Presupuestos" at bounding box center [113, 244] width 214 height 29
